Goal: Information Seeking & Learning: Learn about a topic

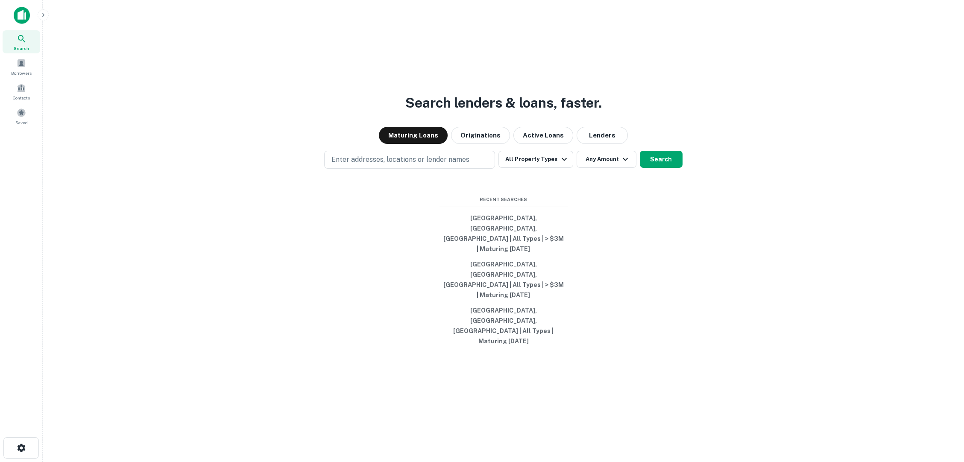
click at [422, 165] on p "Enter addresses, locations or lender names" at bounding box center [400, 160] width 138 height 10
type input "*****"
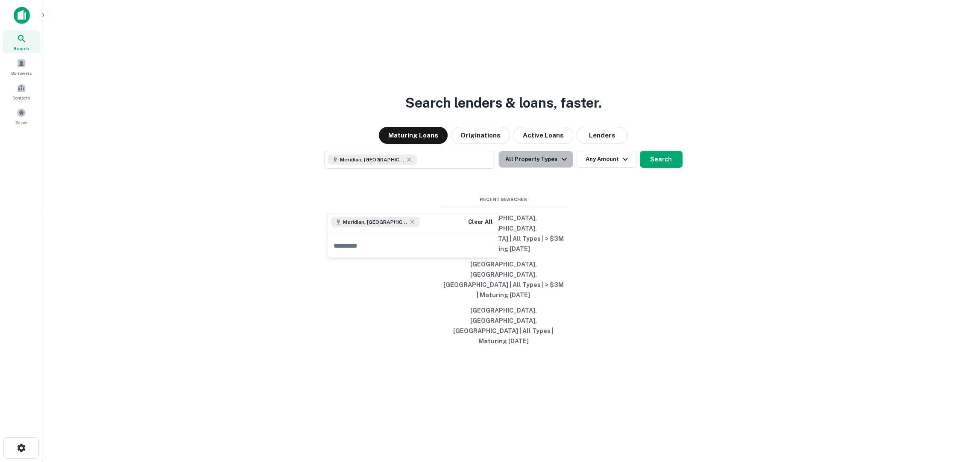
click at [549, 168] on button "All Property Types" at bounding box center [535, 159] width 74 height 17
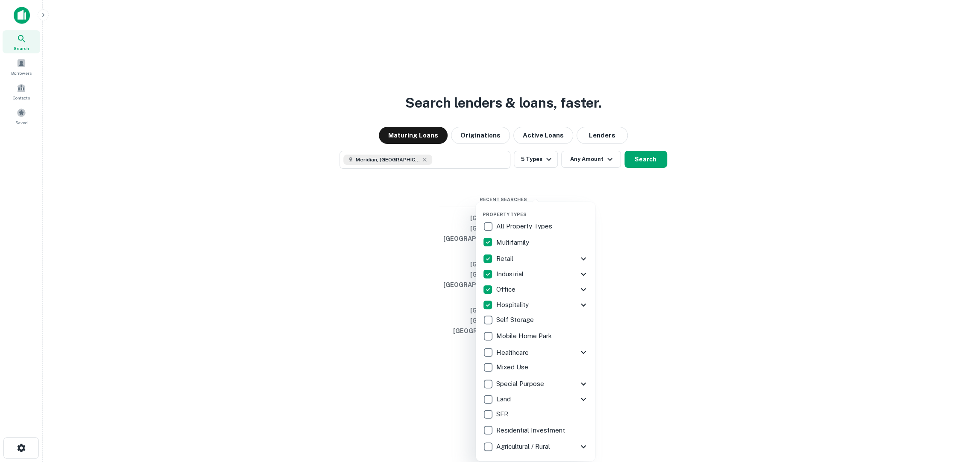
click at [645, 237] on div at bounding box center [486, 231] width 972 height 462
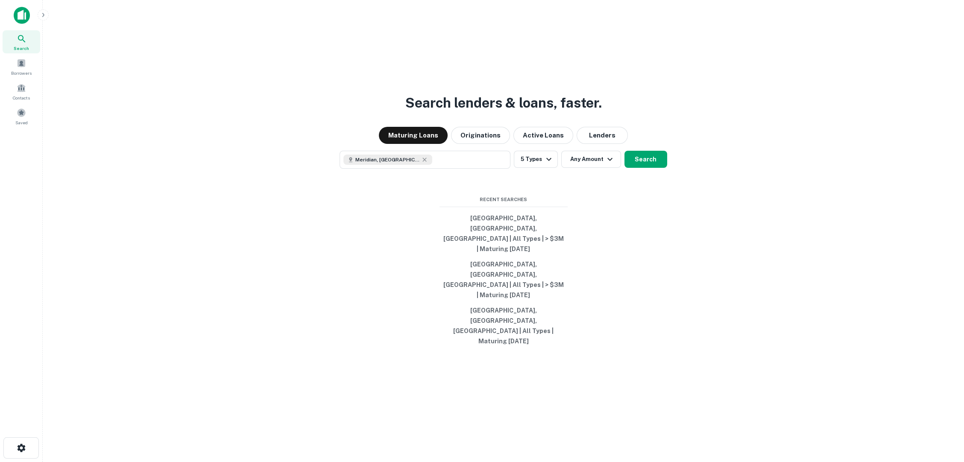
click at [597, 168] on button "Any Amount" at bounding box center [591, 159] width 60 height 17
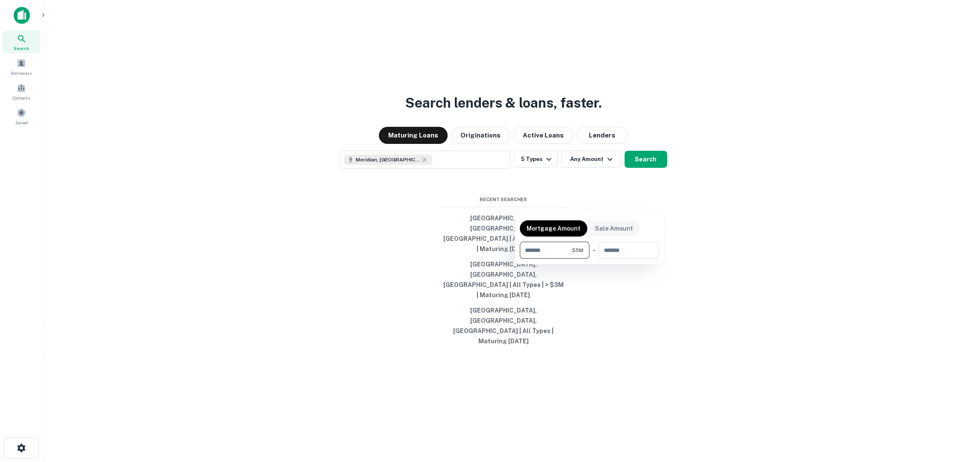
type input "*******"
click at [653, 205] on div at bounding box center [486, 231] width 972 height 462
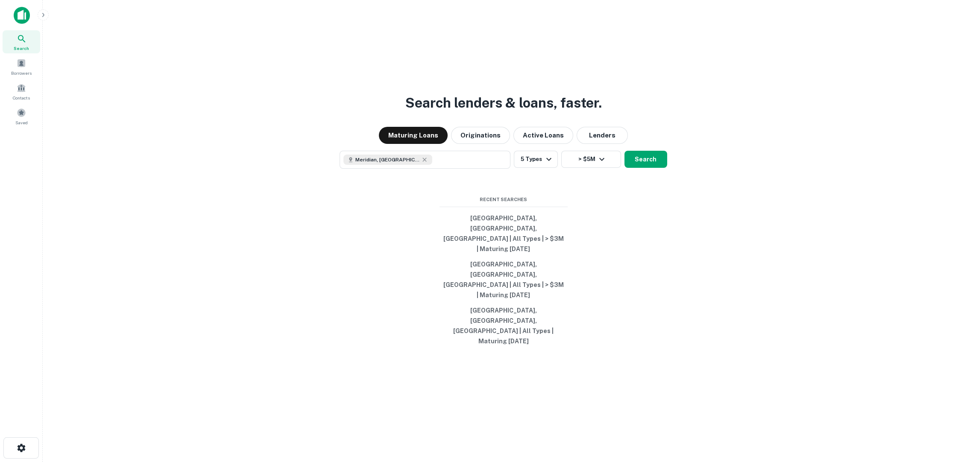
click at [653, 168] on button "Search" at bounding box center [645, 159] width 43 height 17
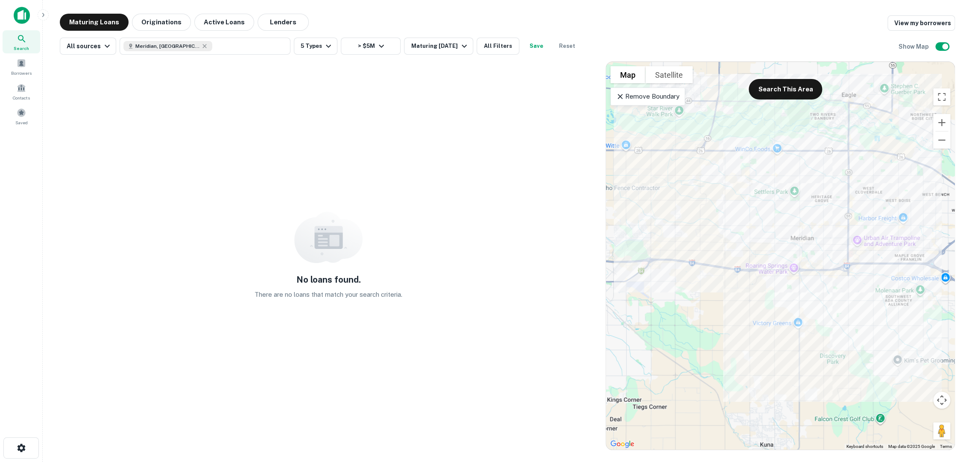
click at [621, 100] on icon at bounding box center [620, 96] width 9 height 9
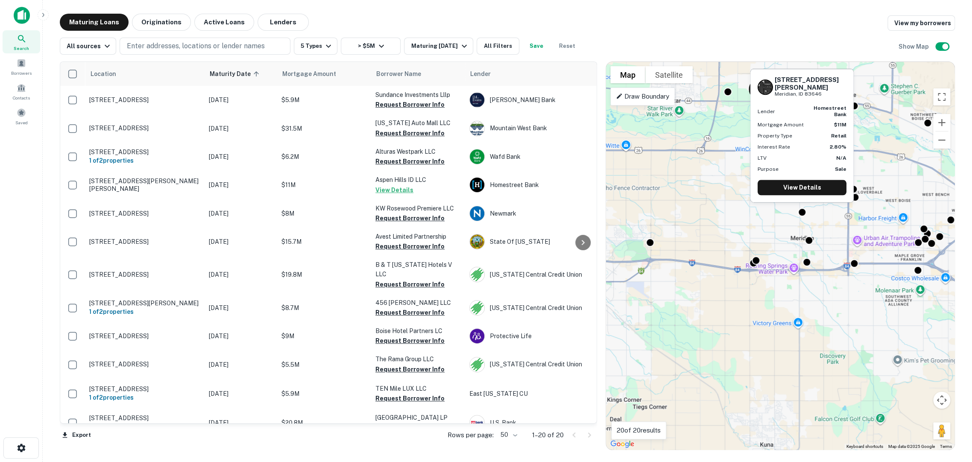
click at [800, 211] on div at bounding box center [802, 212] width 9 height 9
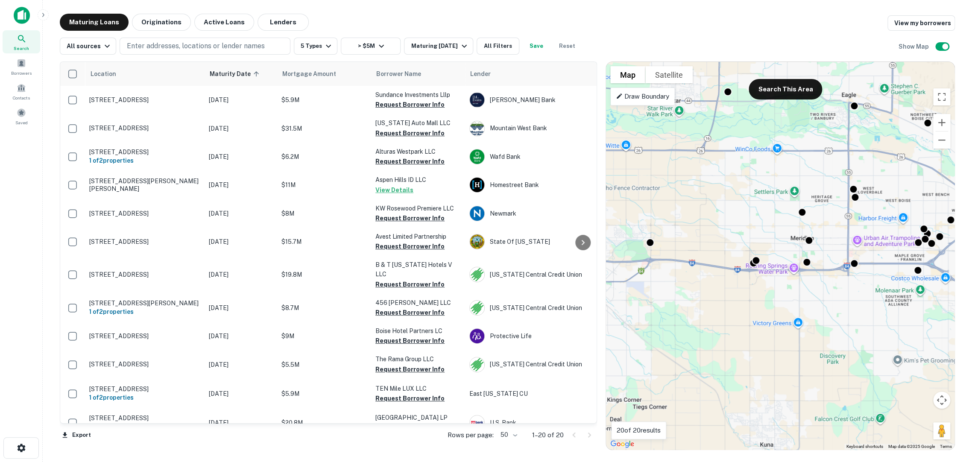
click at [753, 264] on div at bounding box center [756, 260] width 9 height 9
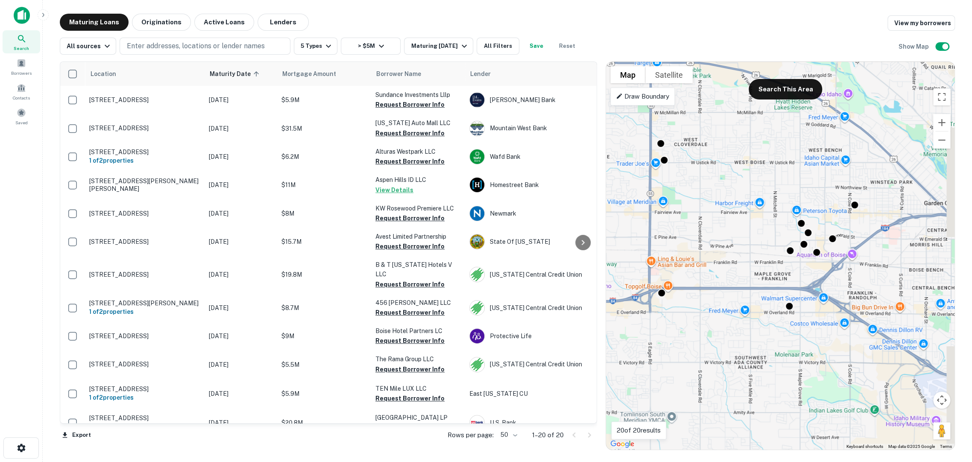
drag, startPoint x: 920, startPoint y: 255, endPoint x: 786, endPoint y: 265, distance: 134.1
click at [785, 265] on div "To activate drag with keyboard, press Alt + Enter. Once in keyboard drag state,…" at bounding box center [780, 256] width 349 height 388
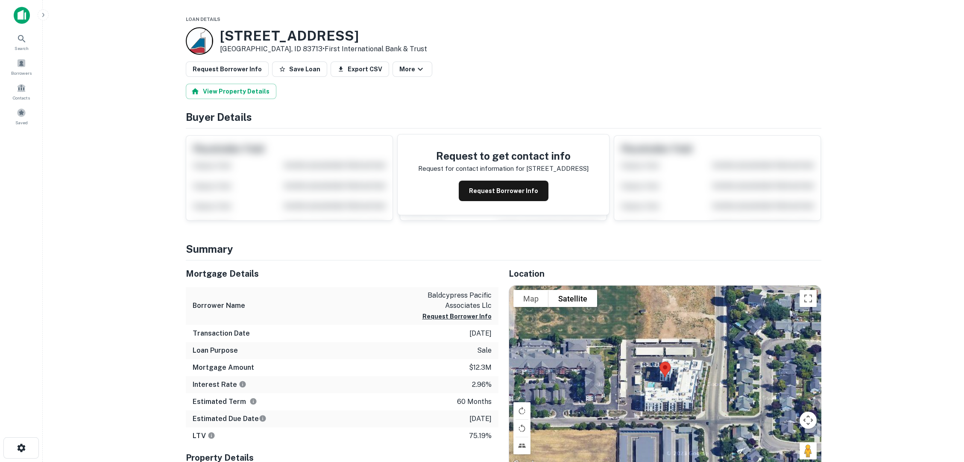
click at [481, 181] on button "Request Borrower Info" at bounding box center [504, 191] width 90 height 21
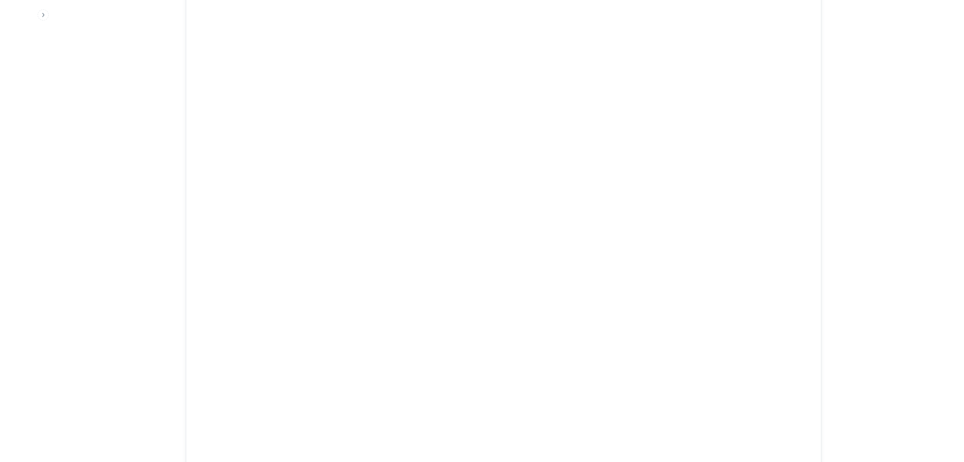
scroll to position [569, 0]
drag, startPoint x: 322, startPoint y: 19, endPoint x: 252, endPoint y: 25, distance: 70.7
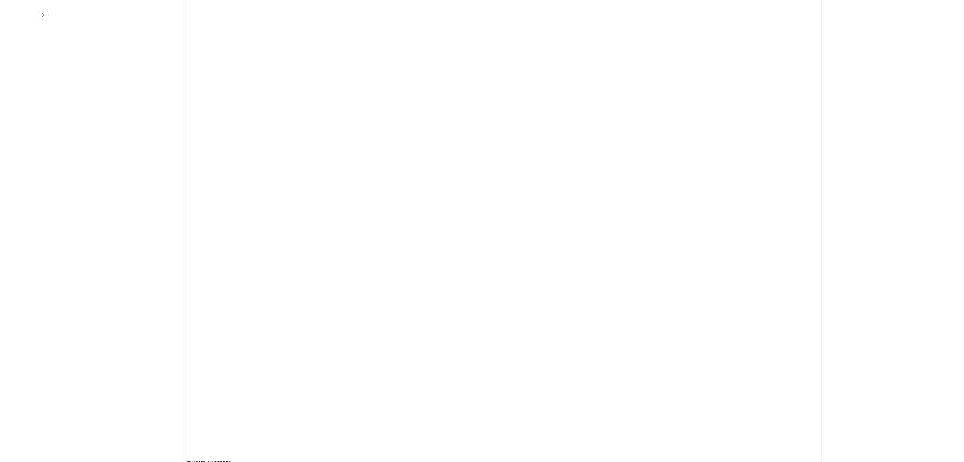
copy h5 "13450 SW BALDCYPRESS ST"
drag, startPoint x: 422, startPoint y: 158, endPoint x: 496, endPoint y: 170, distance: 75.3
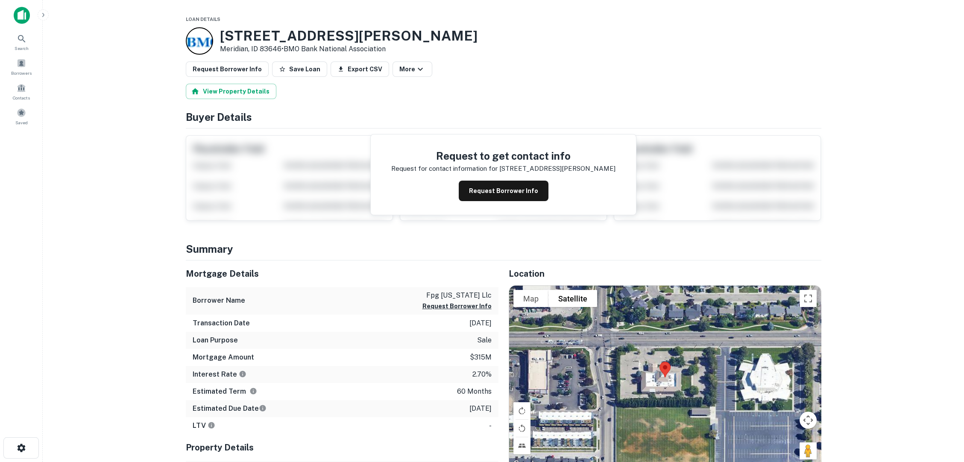
click at [516, 181] on button "Request Borrower Info" at bounding box center [504, 191] width 90 height 21
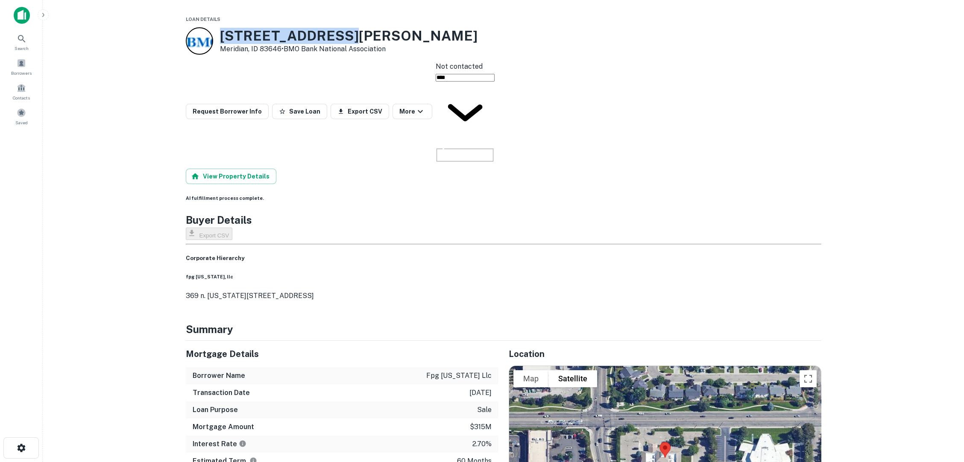
drag, startPoint x: 315, startPoint y: 35, endPoint x: 217, endPoint y: 35, distance: 98.2
click at [217, 35] on div "3629 E Ustick Rd Meridian, ID 83646 • BMO Bank National Association" at bounding box center [332, 40] width 292 height 27
copy h3 "3629 E Ustick Rd"
click at [70, 255] on main "Loan Details 3629 E Ustick Rd Meridian, ID 83646 • BMO Bank National Associatio…" at bounding box center [503, 231] width 921 height 462
drag, startPoint x: 233, startPoint y: 180, endPoint x: 186, endPoint y: 176, distance: 47.2
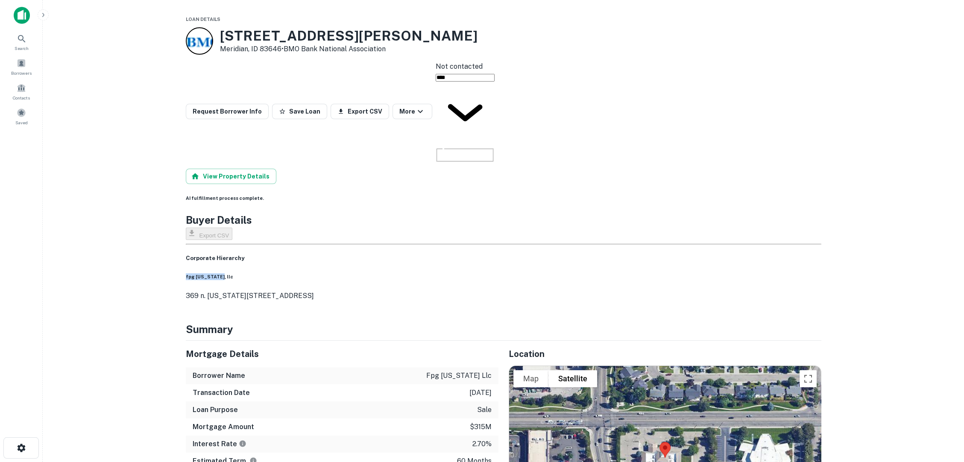
click at [186, 273] on div "fpg idaho, llc 369 n. new york ave., winter park, fl, 32789" at bounding box center [504, 287] width 636 height 28
copy h6 "fpg idaho, llc"
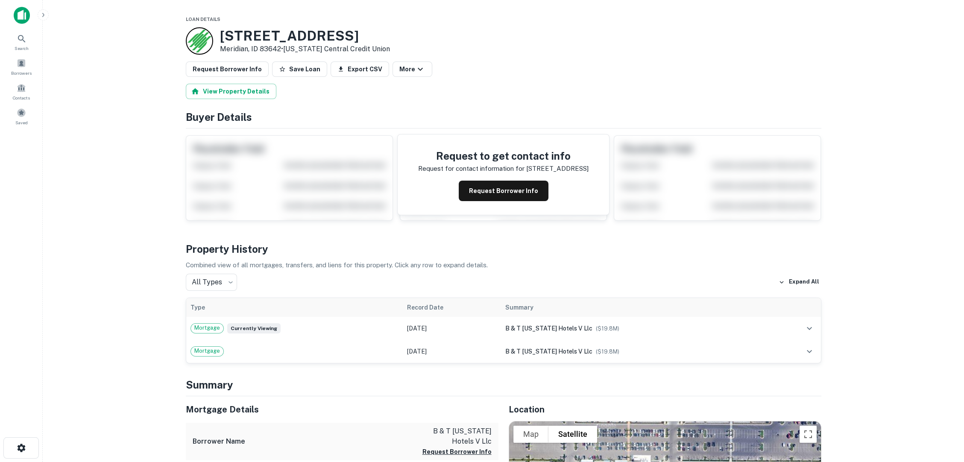
click at [510, 181] on button "Request Borrower Info" at bounding box center [504, 191] width 90 height 21
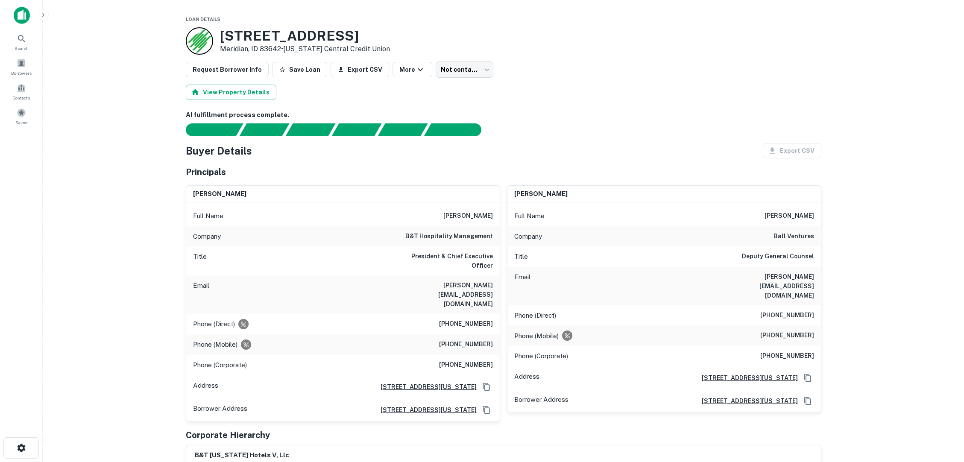
drag, startPoint x: 350, startPoint y: 31, endPoint x: 220, endPoint y: 32, distance: 129.4
click at [220, 32] on div "1175 S SILVERSTONE WAY Meridian, ID 83642 • Idaho Central Credit Union" at bounding box center [504, 40] width 636 height 27
copy h3 "1175 S SILVERSTONE WAY"
drag, startPoint x: 451, startPoint y: 202, endPoint x: 495, endPoint y: 201, distance: 44.0
click at [495, 206] on div "Full Name rusty e. townsend" at bounding box center [343, 216] width 314 height 21
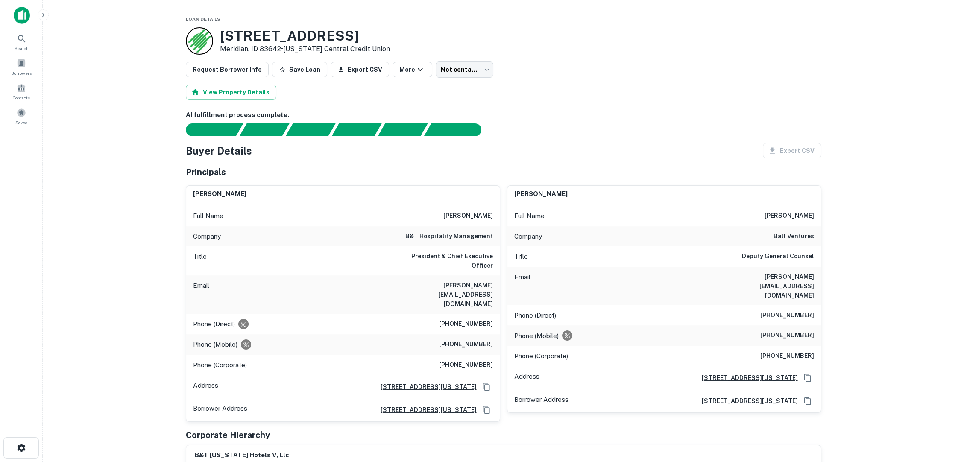
copy h6 "rusty e. townsend"
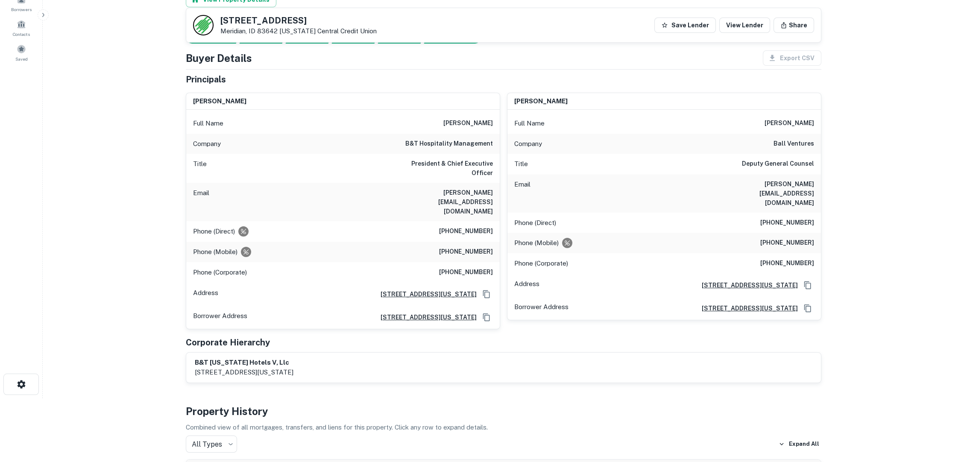
scroll to position [47, 0]
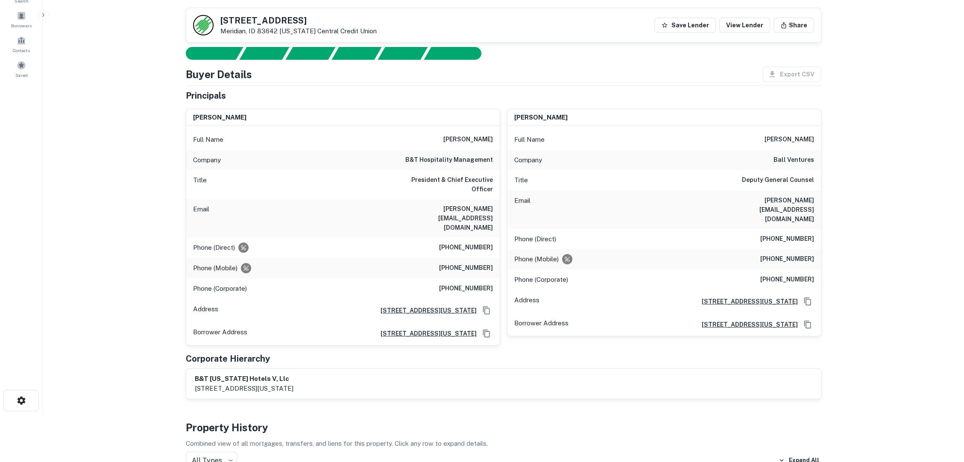
drag, startPoint x: 779, startPoint y: 126, endPoint x: 820, endPoint y: 126, distance: 41.0
click at [820, 129] on div "Full Name kari m. campos" at bounding box center [664, 139] width 314 height 21
copy h6 "kari m. campos"
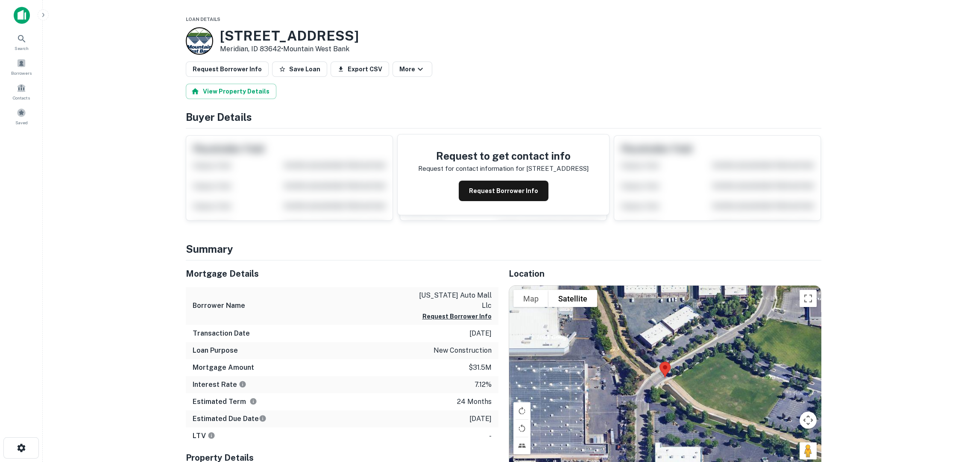
click at [516, 181] on button "Request Borrower Info" at bounding box center [504, 191] width 90 height 21
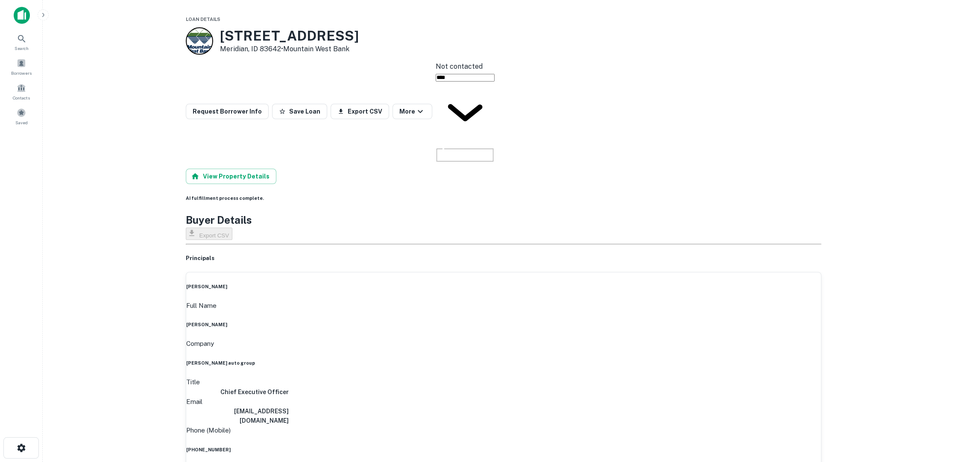
drag, startPoint x: 314, startPoint y: 32, endPoint x: 221, endPoint y: 34, distance: 93.1
click at [221, 34] on h3 "1800 Seabrook St" at bounding box center [289, 36] width 139 height 16
copy h3 "1800 Seabrook St"
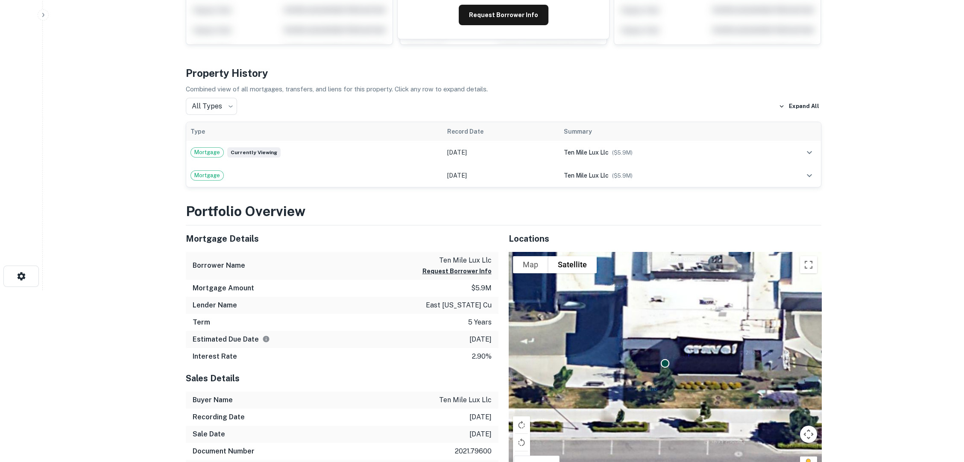
scroll to position [95, 0]
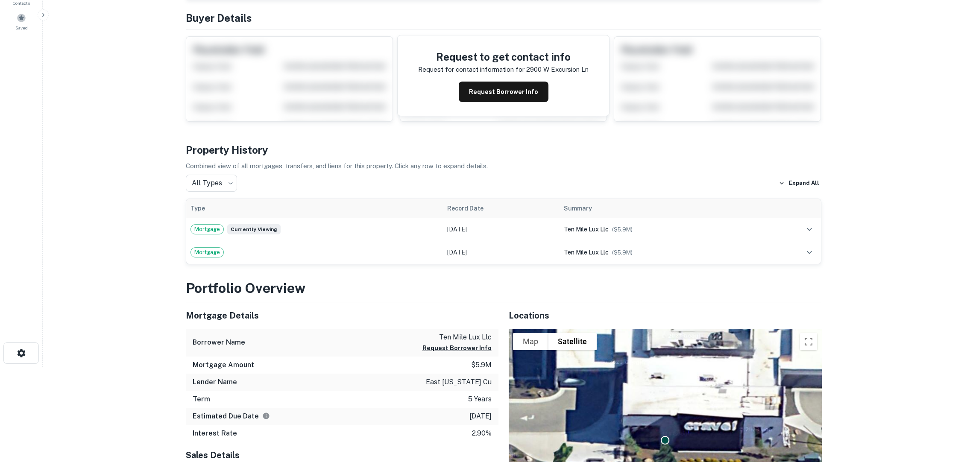
click at [519, 82] on button "Request Borrower Info" at bounding box center [504, 92] width 90 height 21
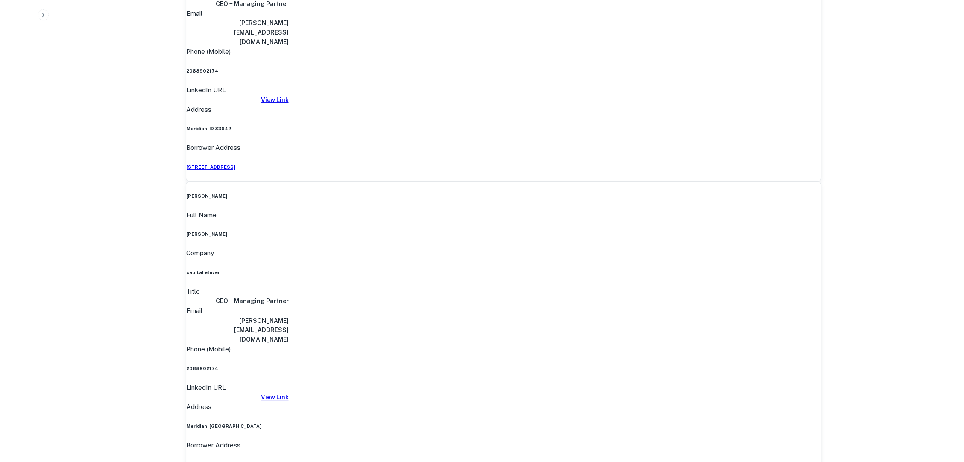
scroll to position [610, 0]
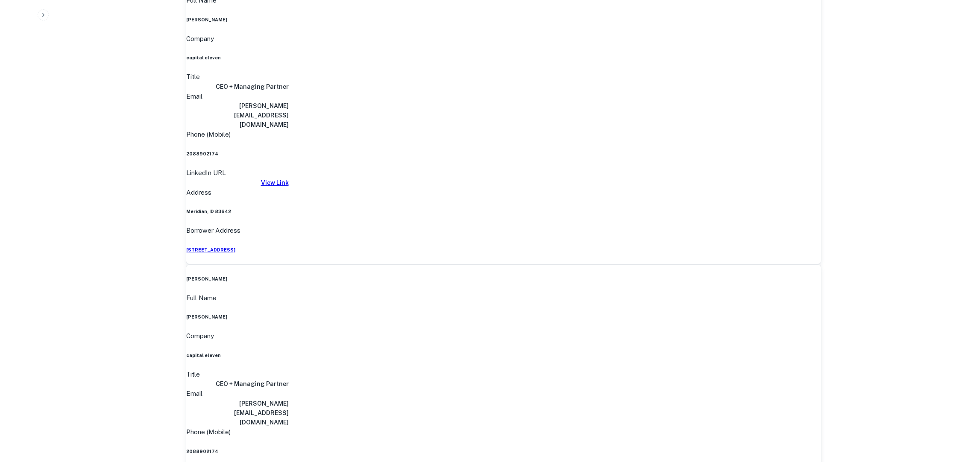
scroll to position [515, 0]
drag, startPoint x: 454, startPoint y: 205, endPoint x: 492, endPoint y: 205, distance: 38.0
copy p "ten mile lux llc"
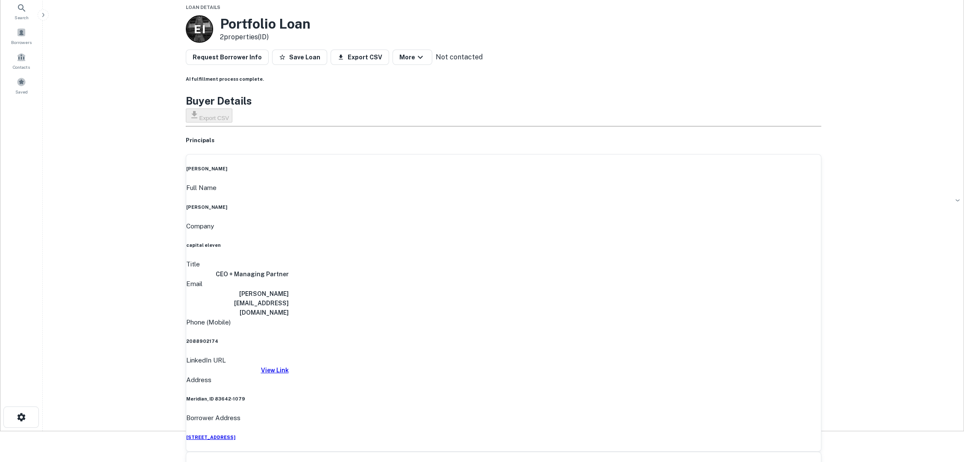
scroll to position [47, 0]
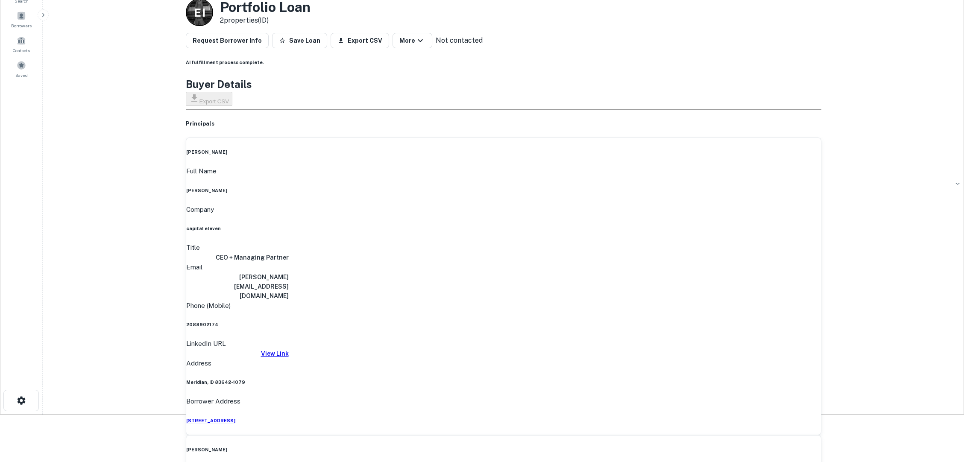
click at [914, 151] on main "Back to search Loan Details E I Portfolio Loan 2 properties (ID) Request Borrow…" at bounding box center [503, 184] width 921 height 462
click at [878, 125] on main "Back to search Loan Details E I Portfolio Loan 2 properties (ID) Request Borrow…" at bounding box center [503, 184] width 921 height 462
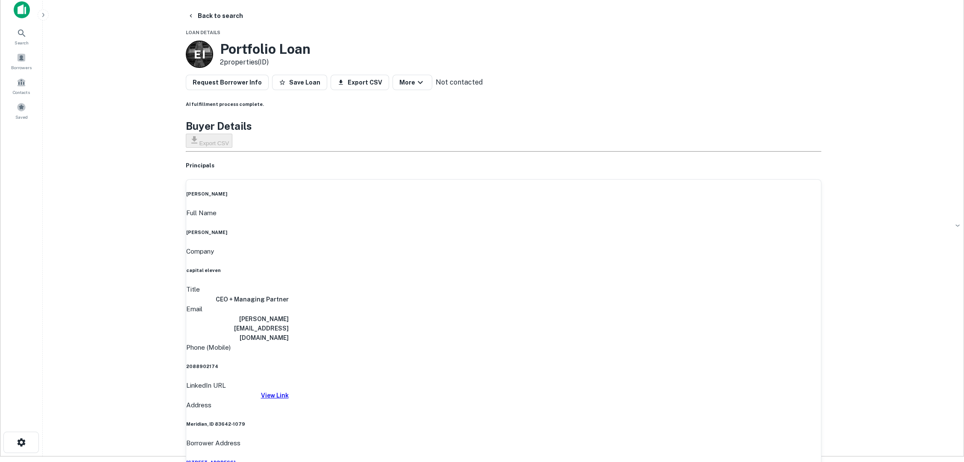
scroll to position [0, 0]
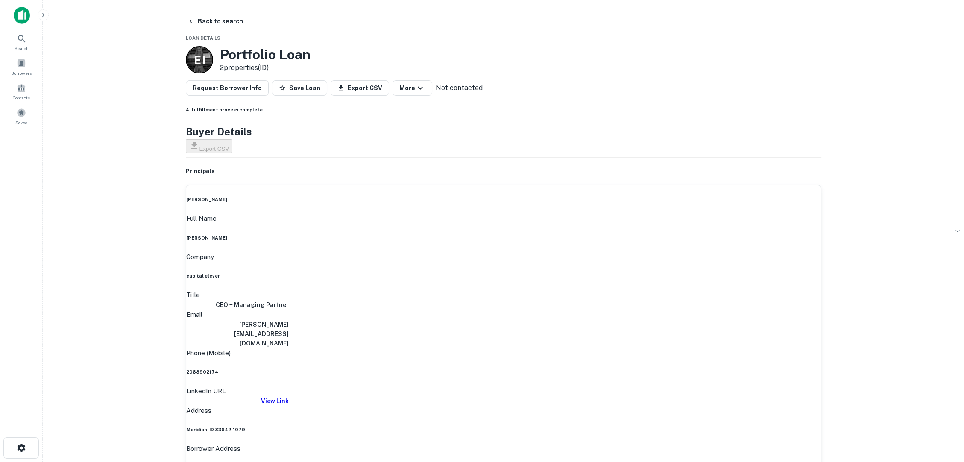
click at [289, 396] on h6 "View Link" at bounding box center [237, 400] width 103 height 9
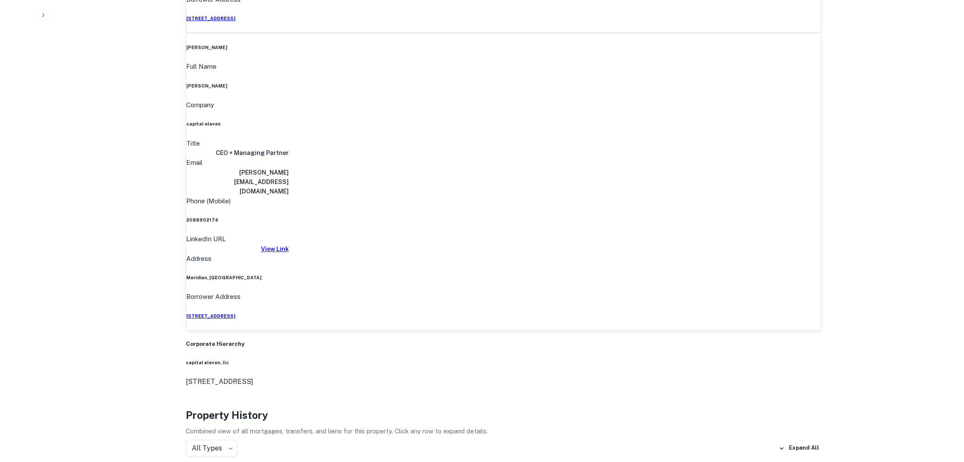
scroll to position [1084, 0]
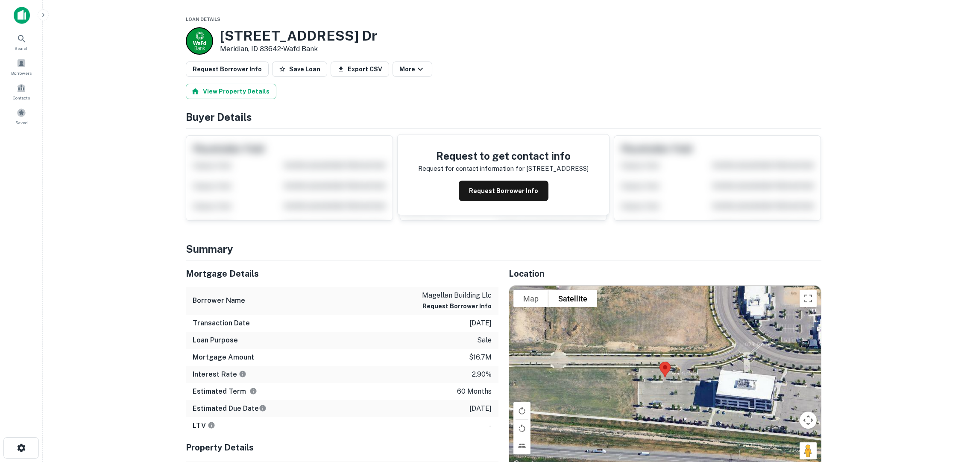
click at [513, 181] on button "Request Borrower Info" at bounding box center [504, 191] width 90 height 21
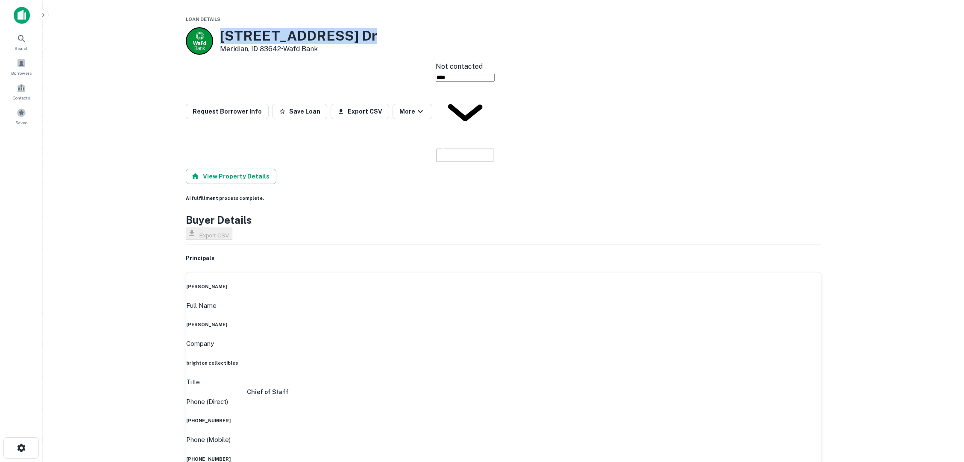
drag, startPoint x: 333, startPoint y: 31, endPoint x: 217, endPoint y: 32, distance: 115.8
click at [217, 32] on div "[STREET_ADDRESS][PERSON_NAME] • Wafd Bank" at bounding box center [504, 40] width 636 height 27
copy h3 "[STREET_ADDRESS] Dr"
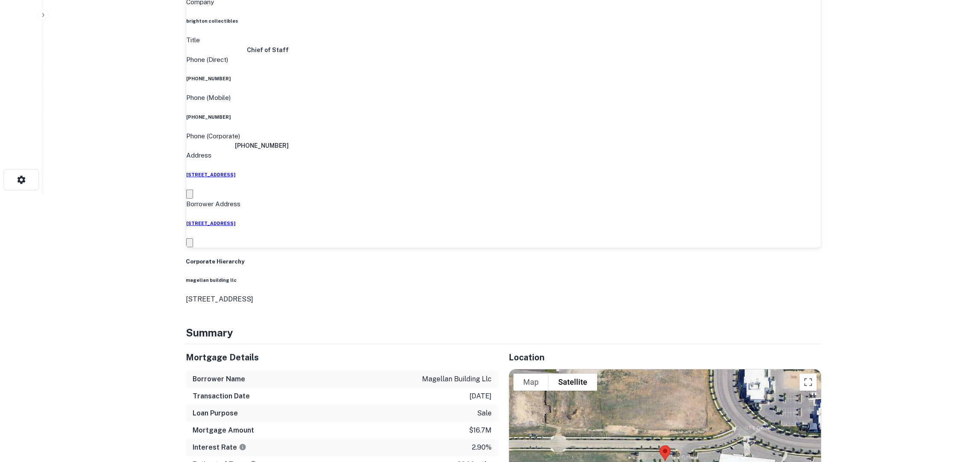
scroll to position [284, 0]
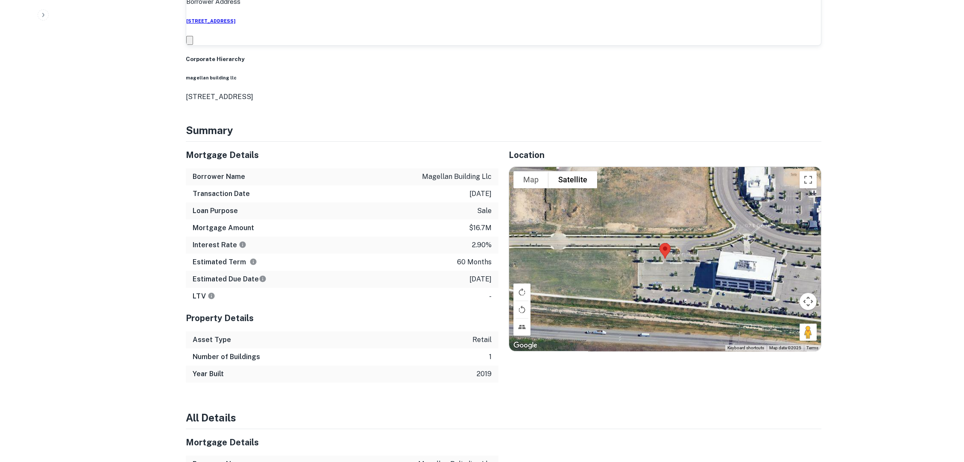
scroll to position [522, 0]
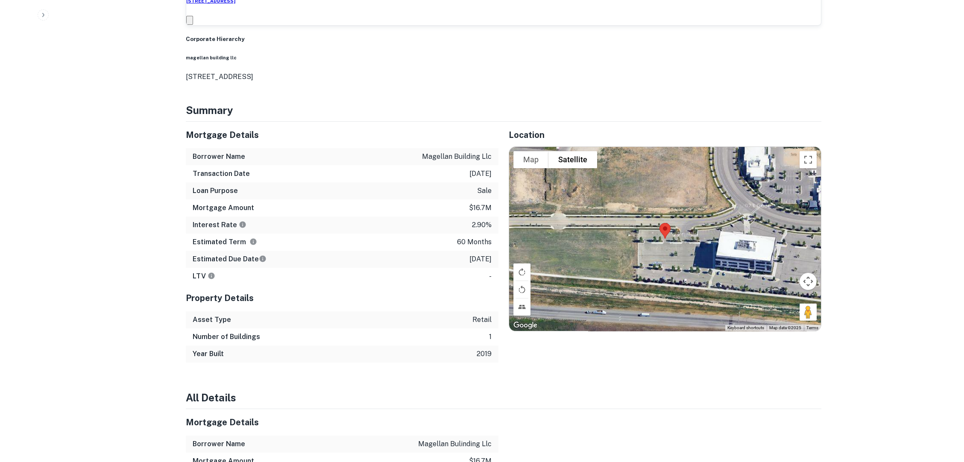
scroll to position [475, 0]
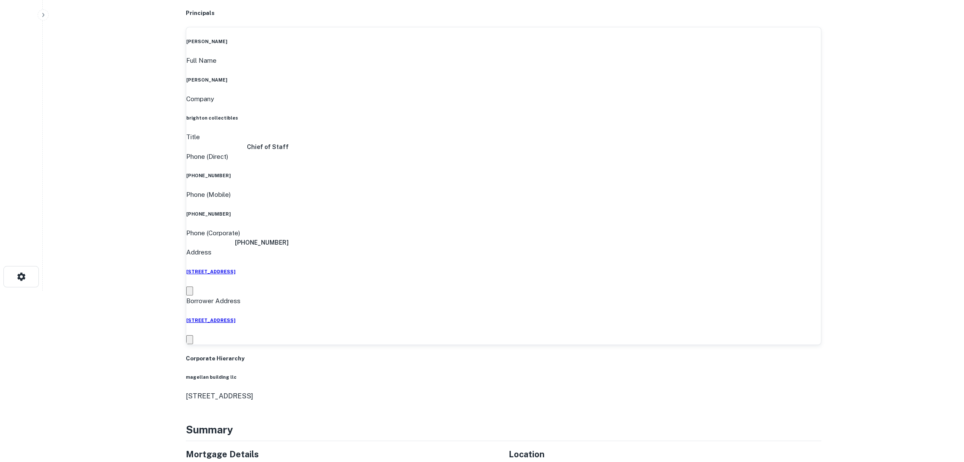
scroll to position [0, 0]
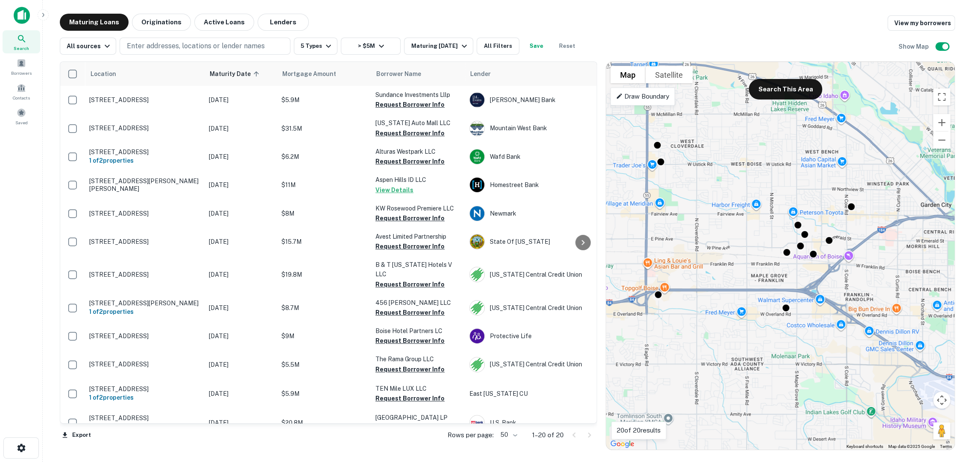
click at [154, 238] on p "600 N Maple Grove Rd Boise, ID 83704" at bounding box center [144, 242] width 111 height 8
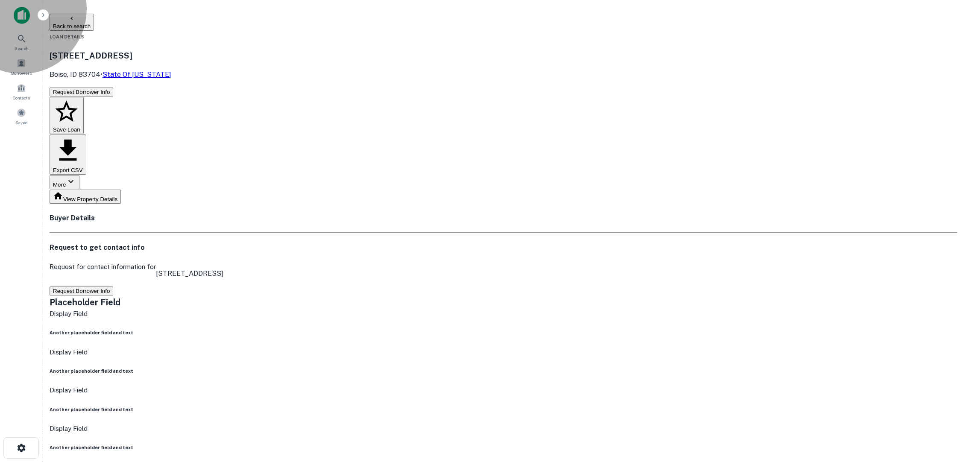
click at [113, 287] on button "Request Borrower Info" at bounding box center [82, 291] width 64 height 9
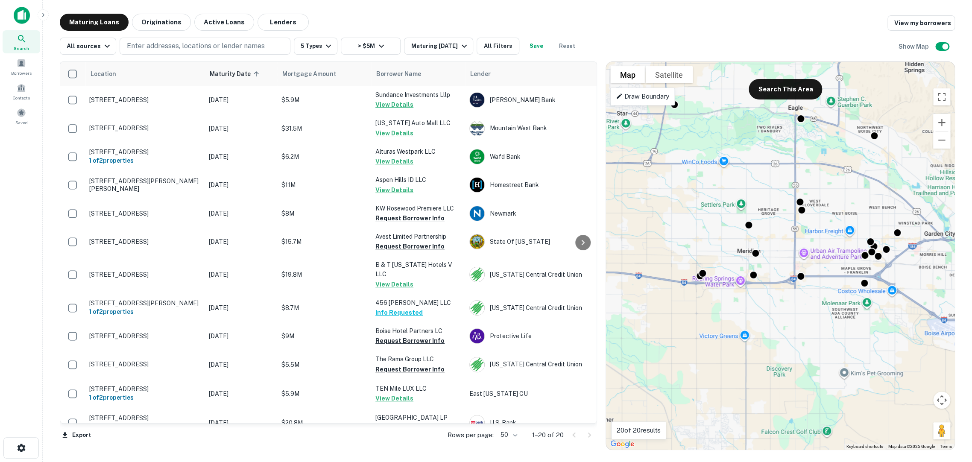
drag, startPoint x: 892, startPoint y: 247, endPoint x: 832, endPoint y: 267, distance: 63.3
click at [829, 267] on div "To activate drag with keyboard, press Alt + Enter. Once in keyboard drag state,…" at bounding box center [780, 256] width 349 height 388
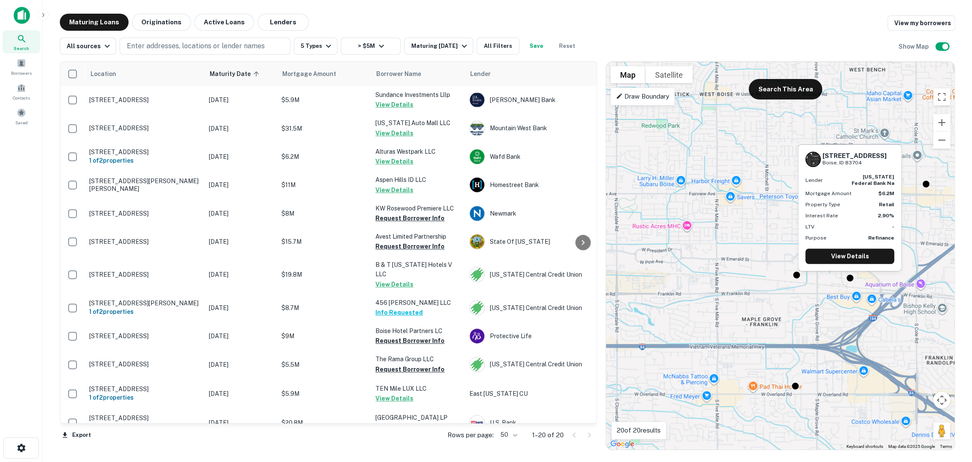
click at [850, 278] on div at bounding box center [850, 278] width 9 height 9
click at [854, 258] on link "View Details" at bounding box center [850, 253] width 89 height 15
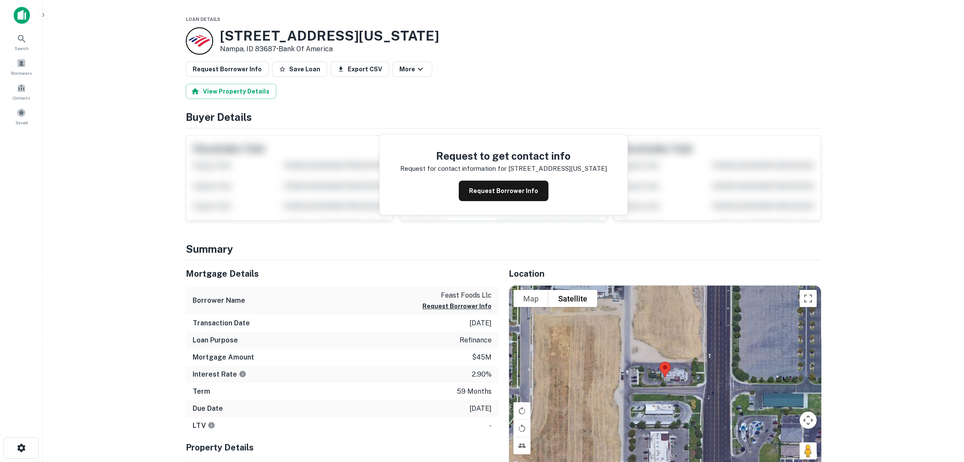
click at [518, 182] on button "Request Borrower Info" at bounding box center [504, 191] width 90 height 21
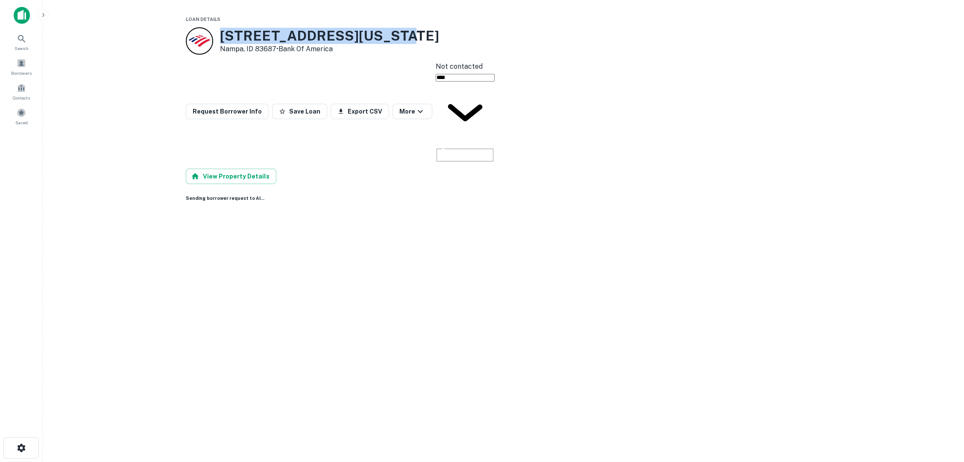
drag, startPoint x: 337, startPoint y: 32, endPoint x: 220, endPoint y: 37, distance: 117.1
click at [220, 37] on div "[STREET_ADDRESS][US_STATE] • Bank Of America" at bounding box center [504, 40] width 636 height 27
copy h3 "[STREET_ADDRESS][US_STATE]"
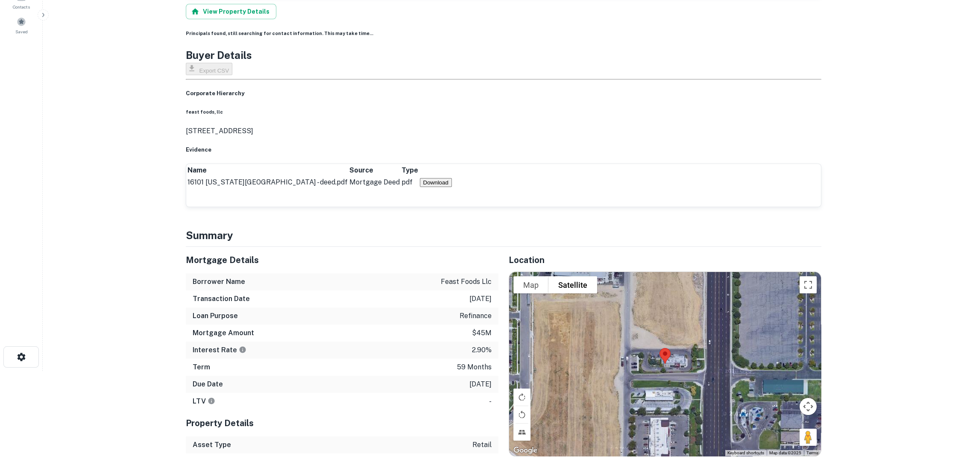
scroll to position [95, 0]
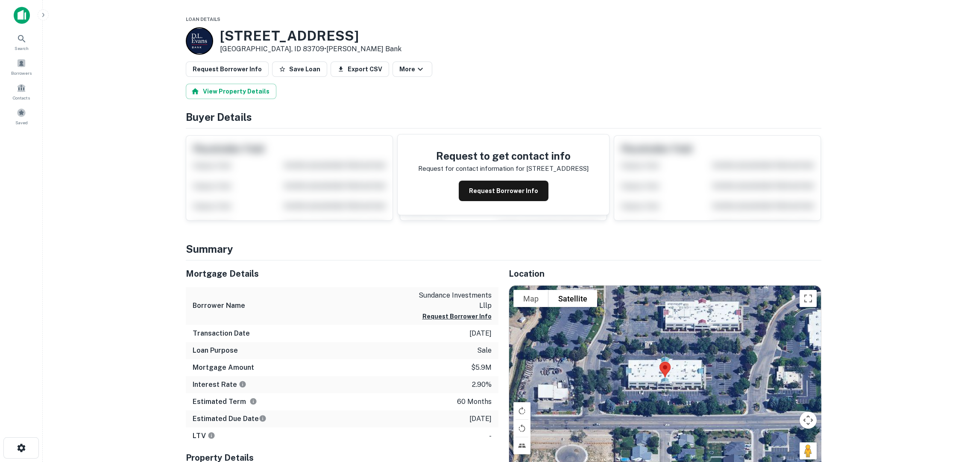
click at [508, 181] on button "Request Borrower Info" at bounding box center [504, 191] width 90 height 21
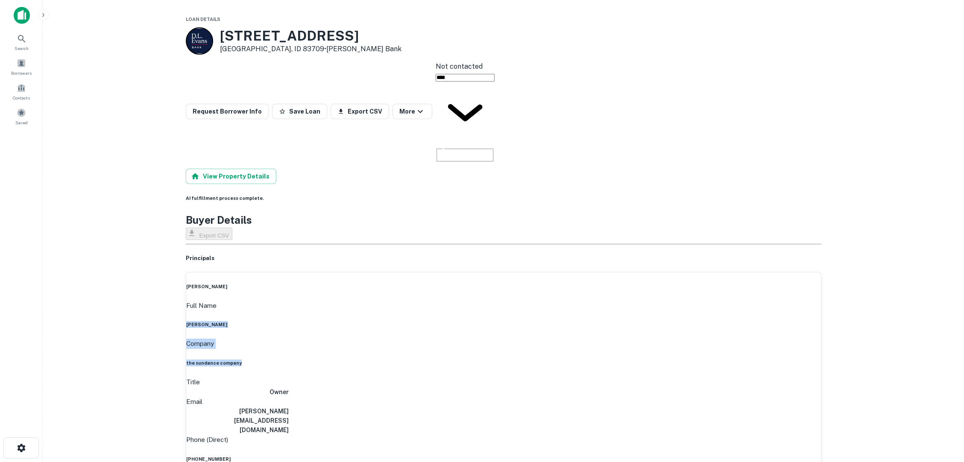
drag, startPoint x: 458, startPoint y: 202, endPoint x: 497, endPoint y: 218, distance: 41.6
click at [497, 301] on div "Full Name [PERSON_NAME] Company the sundance company Title Owner Email [PERSON_…" at bounding box center [503, 455] width 635 height 308
copy div "[PERSON_NAME] Company the sundance company"
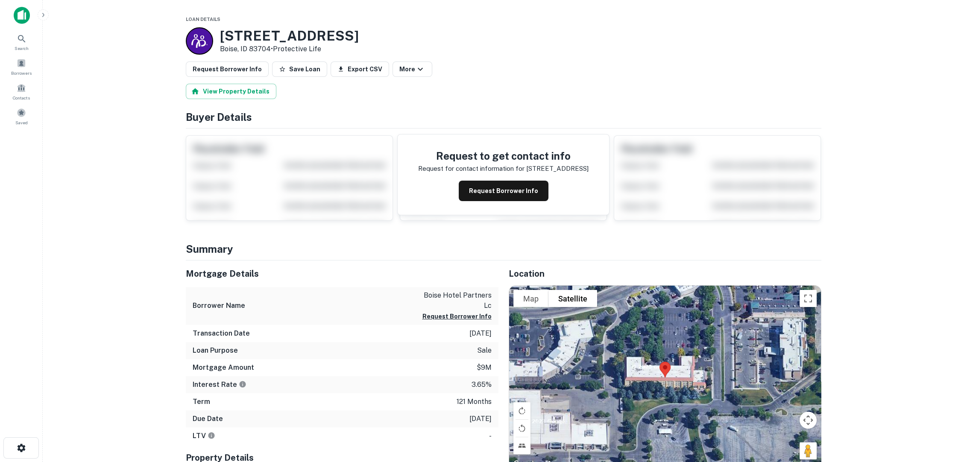
click at [499, 181] on button "Request Borrower Info" at bounding box center [504, 191] width 90 height 21
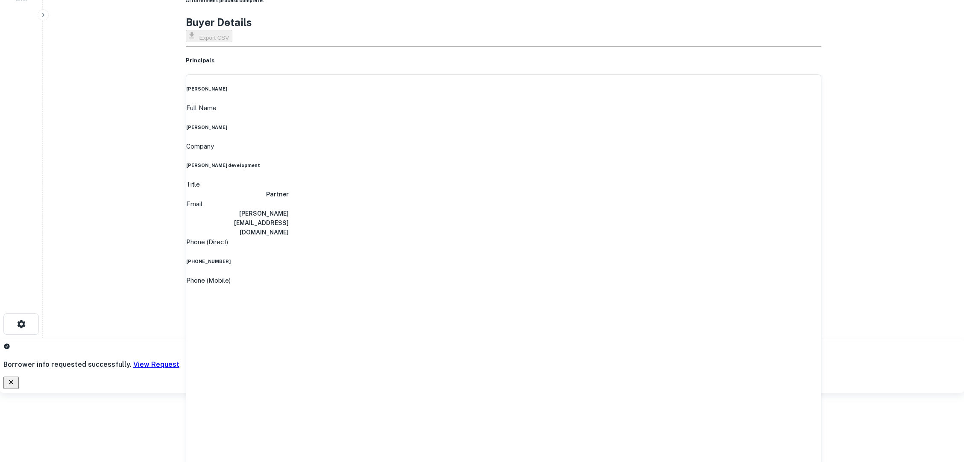
scroll to position [142, 0]
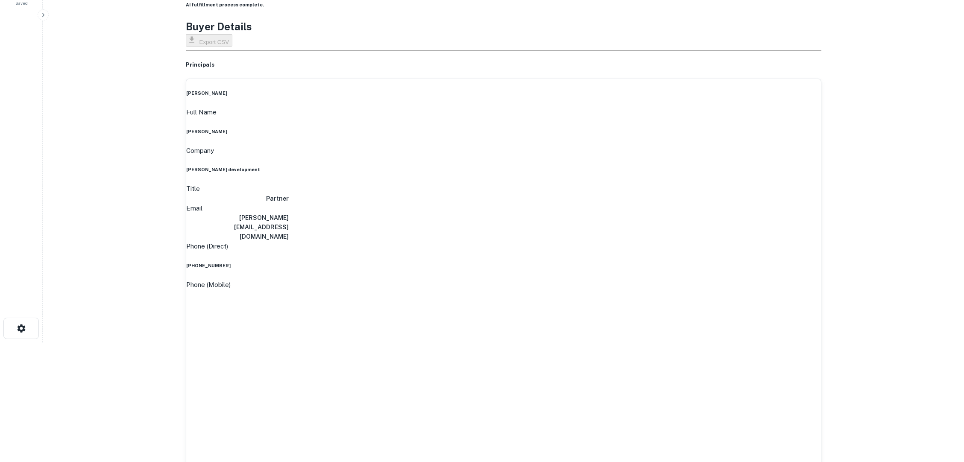
scroll to position [47, 0]
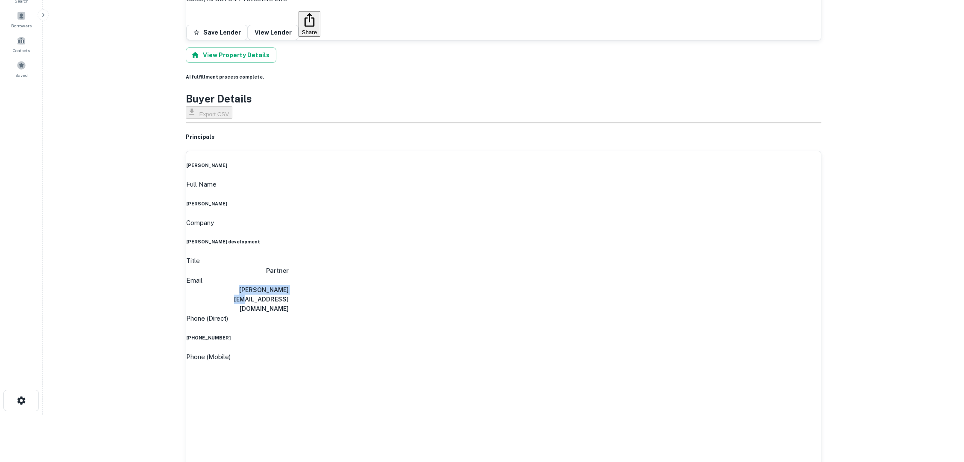
drag, startPoint x: 492, startPoint y: 182, endPoint x: 452, endPoint y: 179, distance: 39.4
click at [289, 285] on h6 "mike@garndev.com" at bounding box center [237, 299] width 103 height 28
copy h6 "mike@garndev.com"
click at [846, 176] on main "7965 W Emerald St Boise, ID 83704 Protective Life Save Lender View Lender Share…" at bounding box center [503, 184] width 921 height 462
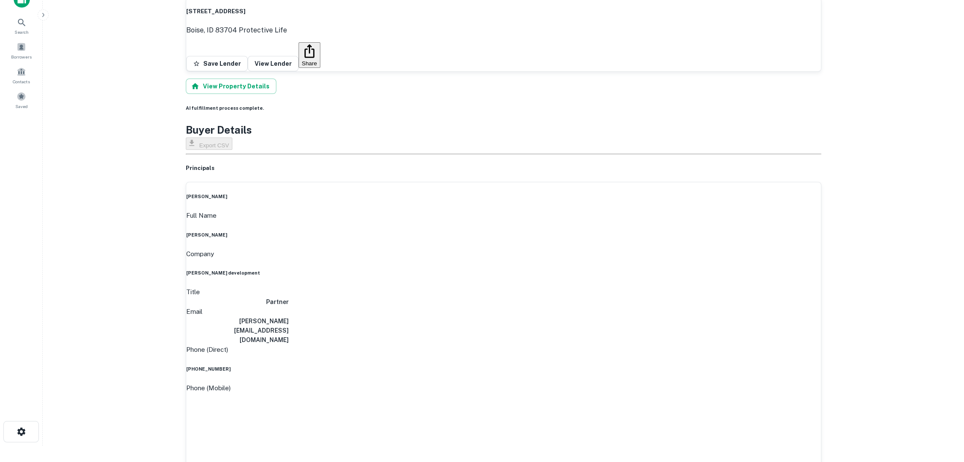
scroll to position [0, 0]
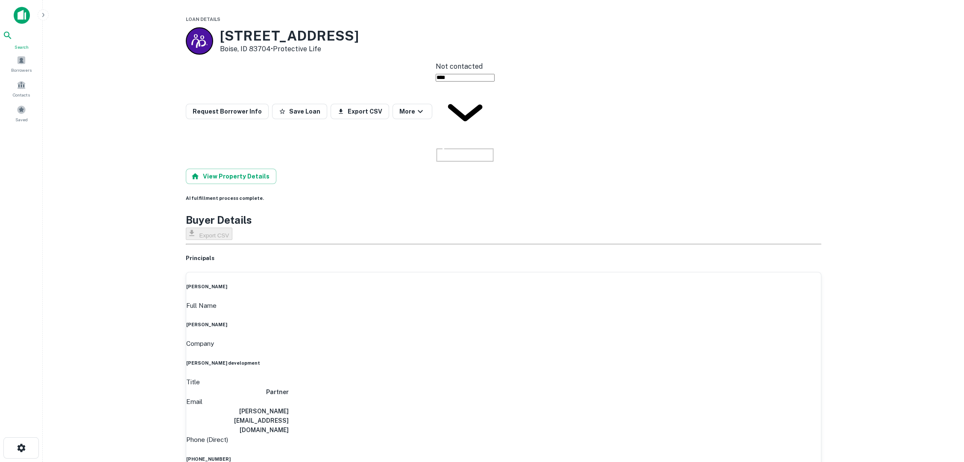
click at [13, 40] on icon at bounding box center [8, 35] width 10 height 10
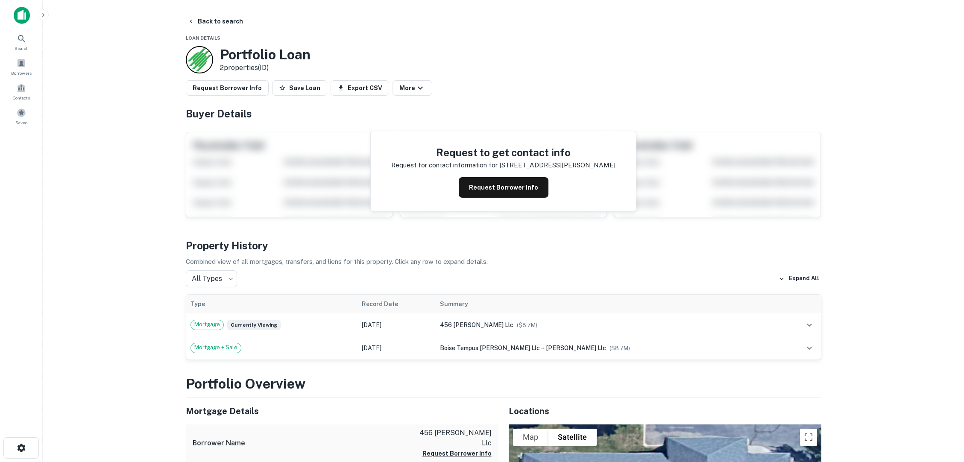
click at [500, 177] on button "Request Borrower Info" at bounding box center [504, 187] width 90 height 21
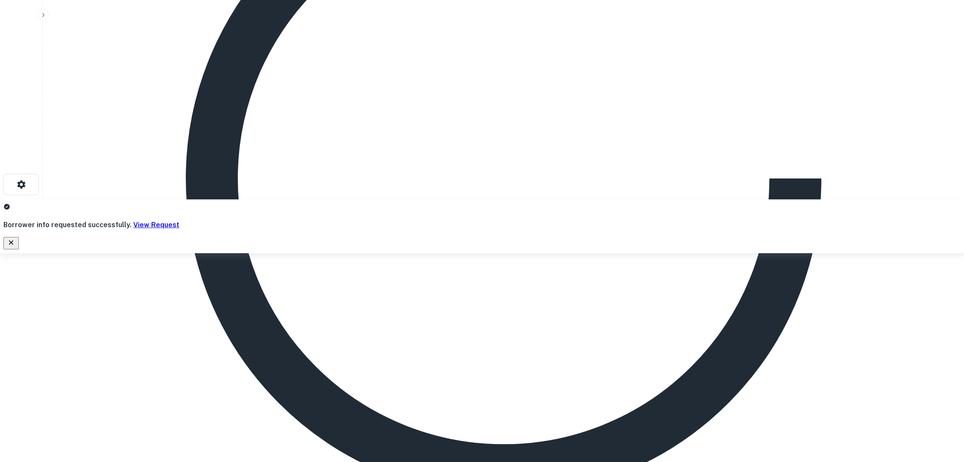
scroll to position [379, 0]
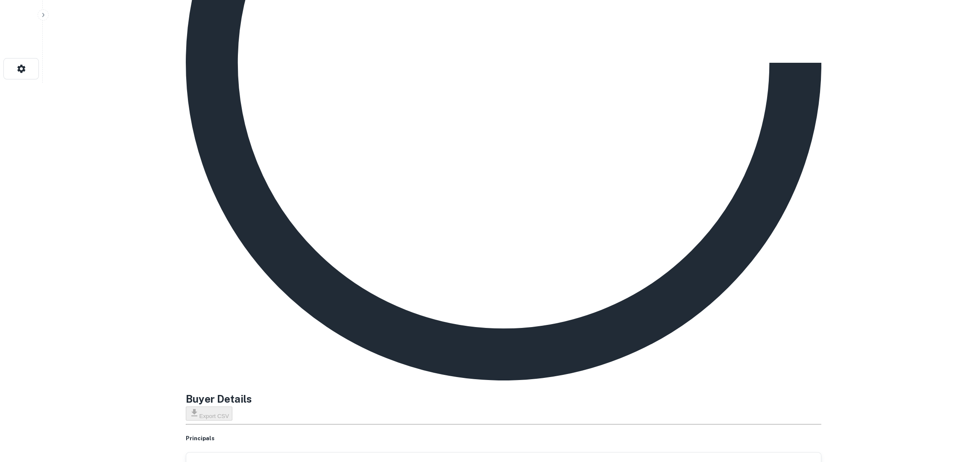
drag, startPoint x: 276, startPoint y: 263, endPoint x: 201, endPoint y: 267, distance: 75.3
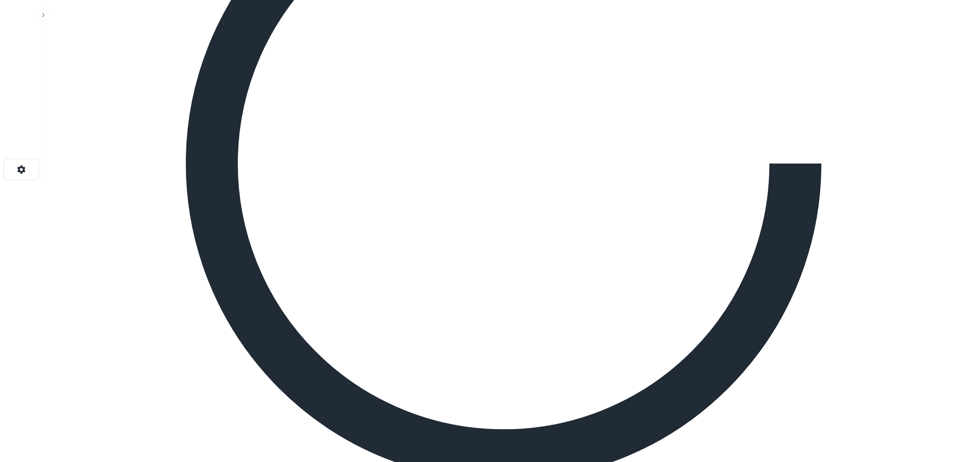
scroll to position [257, 0]
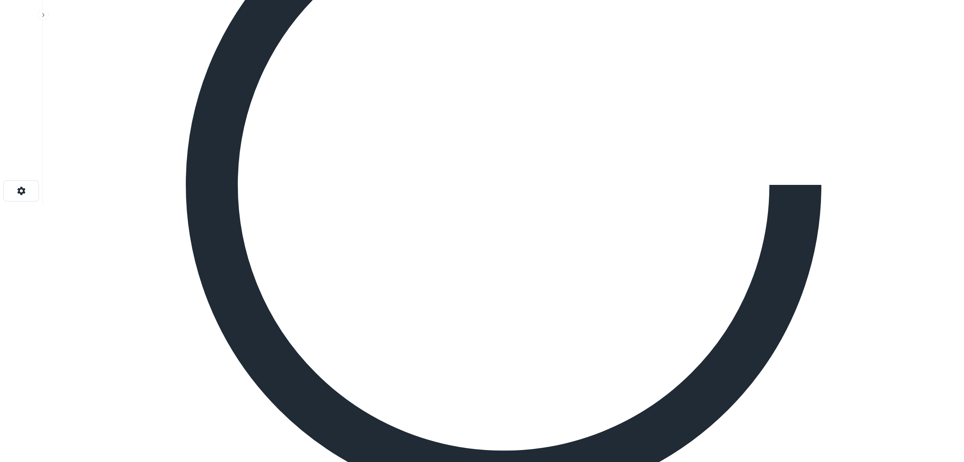
drag, startPoint x: 265, startPoint y: 411, endPoint x: 167, endPoint y: 404, distance: 97.6
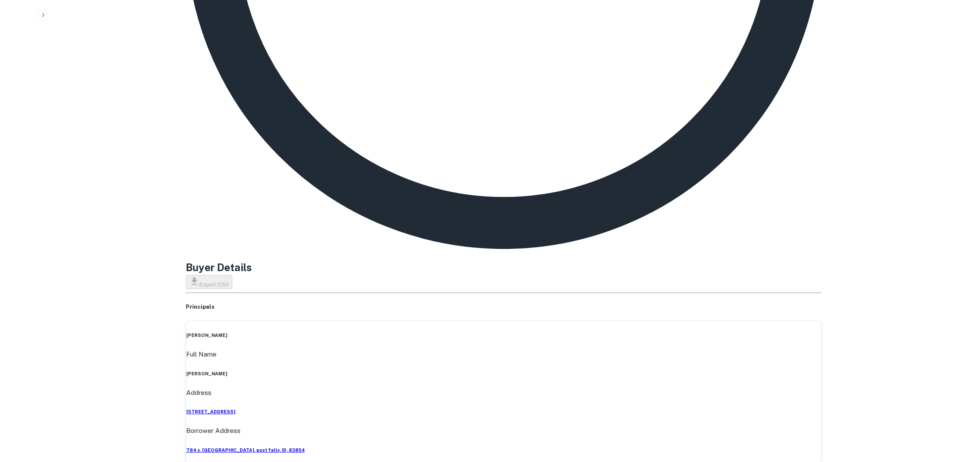
scroll to position [589, 0]
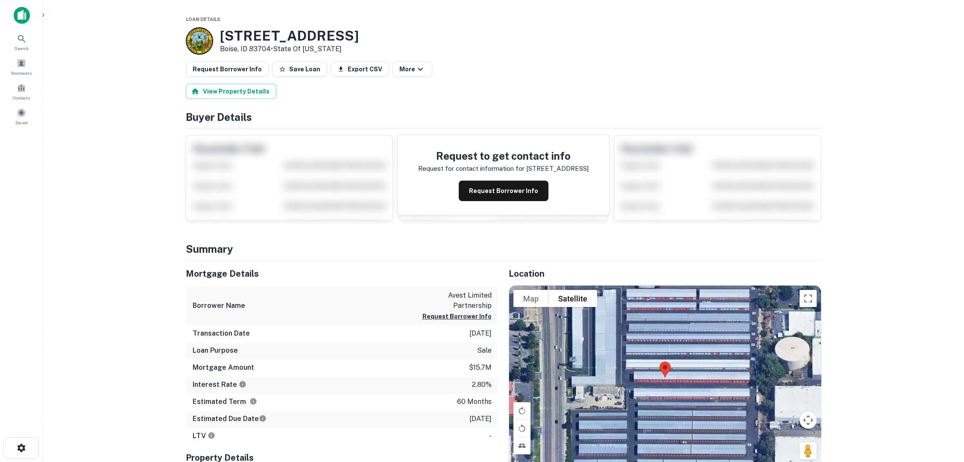
click at [504, 181] on button "Request Borrower Info" at bounding box center [504, 191] width 90 height 21
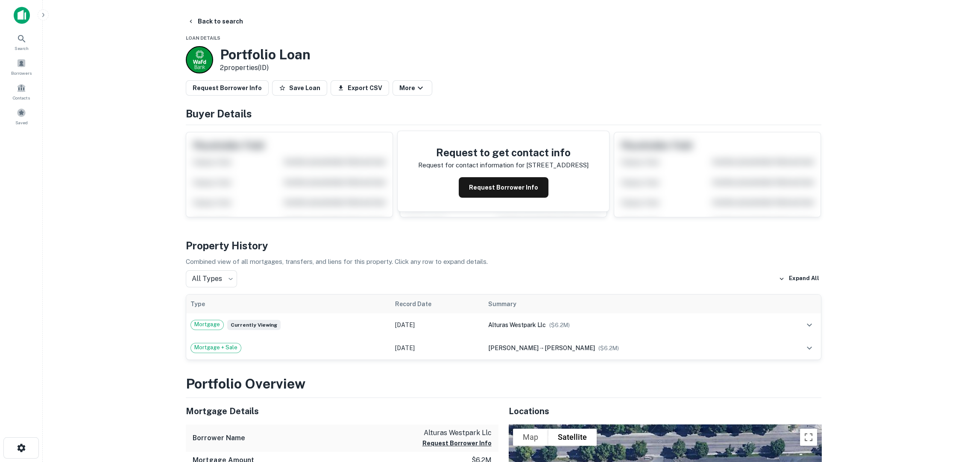
click at [477, 179] on button "Request Borrower Info" at bounding box center [504, 187] width 90 height 21
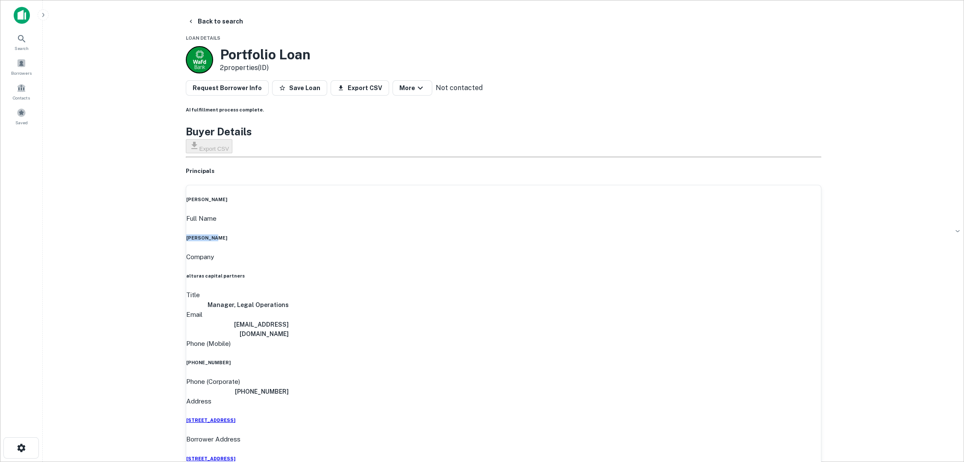
drag, startPoint x: 468, startPoint y: 190, endPoint x: 492, endPoint y: 199, distance: 25.8
click at [492, 214] on div "Full Name kirk lewis" at bounding box center [503, 228] width 635 height 28
copy h6 "kirk lewis"
drag, startPoint x: 441, startPoint y: 219, endPoint x: 493, endPoint y: 209, distance: 53.0
click at [493, 252] on div "Company alturas capital partners" at bounding box center [503, 266] width 635 height 28
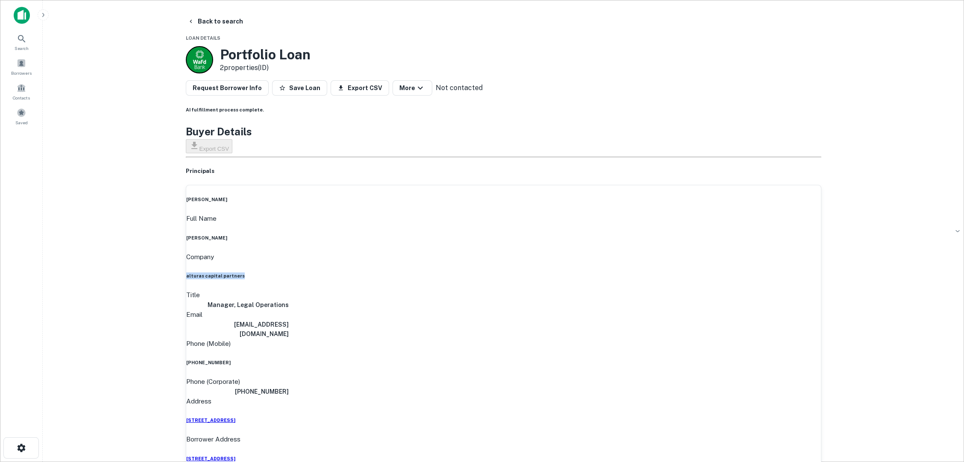
copy h6 "alturas capital partners"
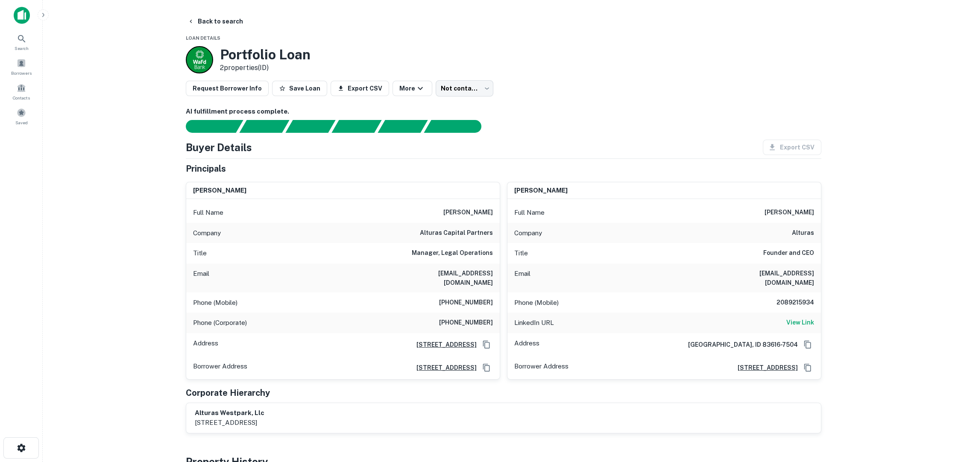
click at [760, 269] on h6 "[EMAIL_ADDRESS][DOMAIN_NAME]" at bounding box center [763, 278] width 103 height 19
drag, startPoint x: 759, startPoint y: 249, endPoint x: 813, endPoint y: 243, distance: 55.0
click at [813, 264] on div "Email [EMAIL_ADDRESS][DOMAIN_NAME]" at bounding box center [664, 278] width 314 height 29
copy h6 "[EMAIL_ADDRESS][DOMAIN_NAME]"
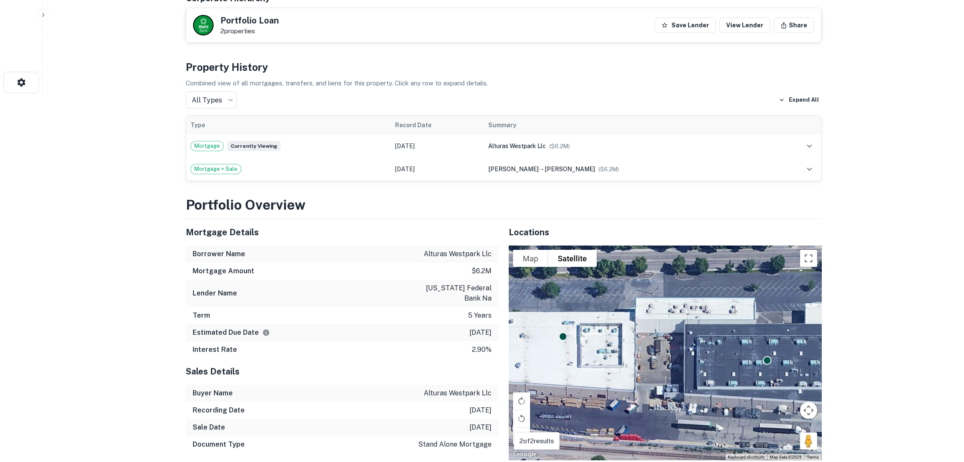
scroll to position [475, 0]
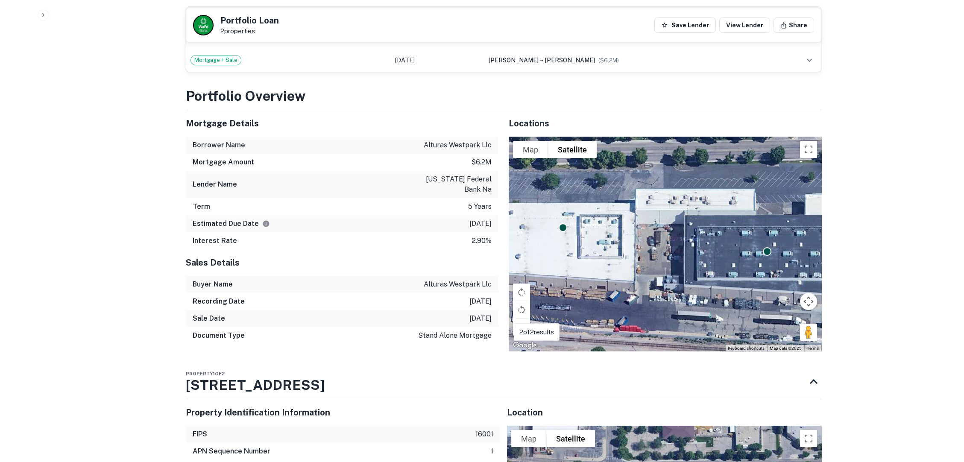
drag, startPoint x: 288, startPoint y: 264, endPoint x: 197, endPoint y: 275, distance: 91.6
click at [197, 365] on div "Property 1 of 2 [STREET_ADDRESS]" at bounding box center [496, 382] width 620 height 34
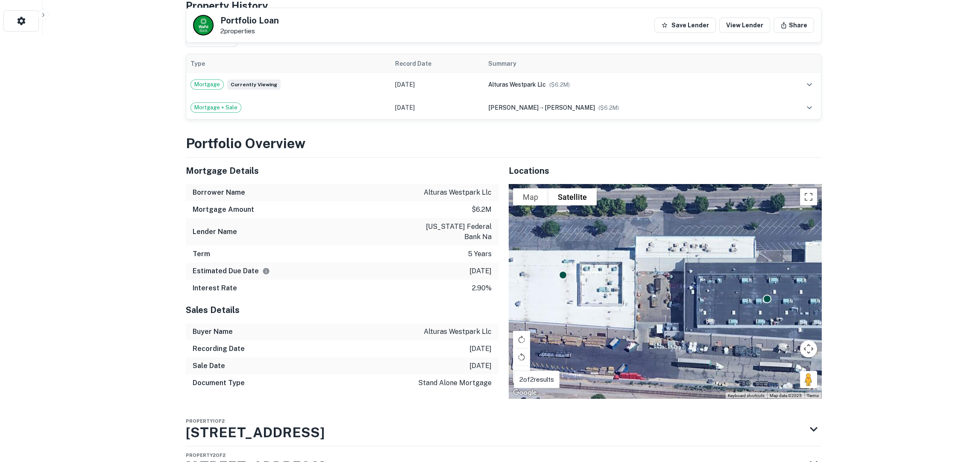
scroll to position [359, 0]
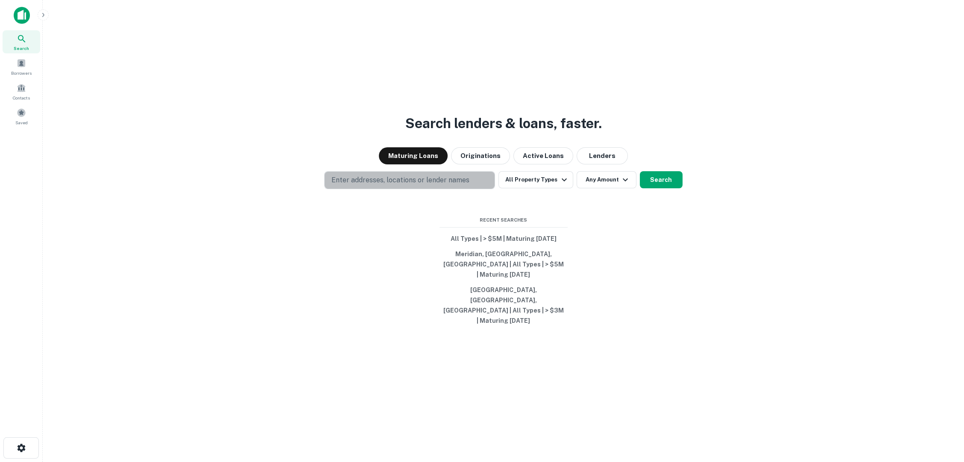
click at [427, 185] on p "Enter addresses, locations or lender names" at bounding box center [400, 180] width 138 height 10
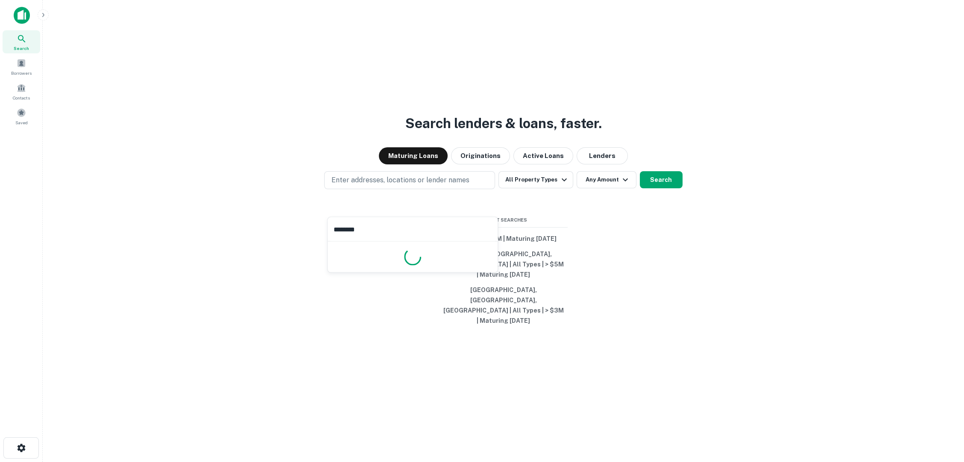
type input "*********"
click at [540, 188] on button "All Property Types" at bounding box center [535, 179] width 74 height 17
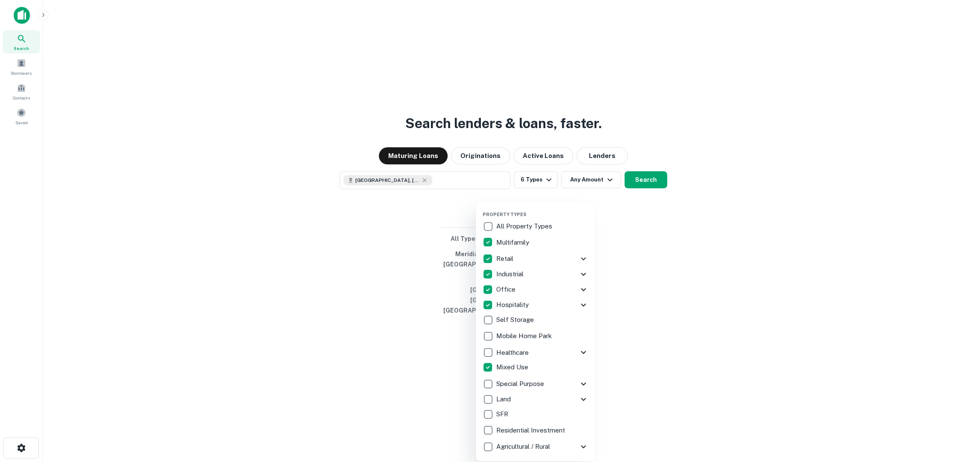
click at [692, 263] on div at bounding box center [486, 231] width 972 height 462
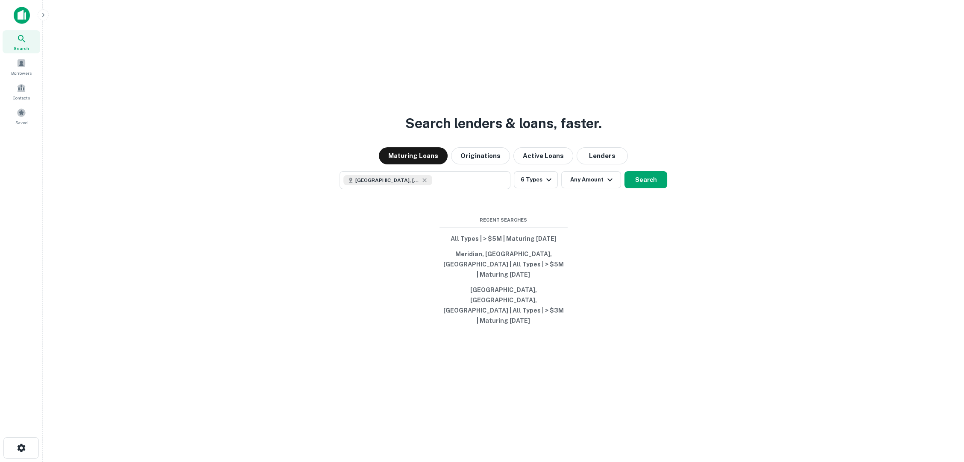
click at [591, 188] on button "Any Amount" at bounding box center [591, 179] width 60 height 17
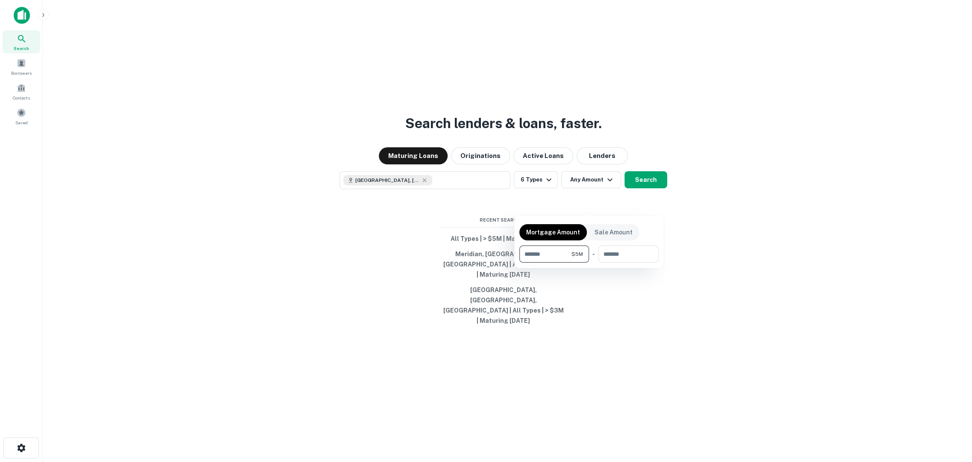
type input "*******"
click at [650, 207] on div at bounding box center [486, 231] width 972 height 462
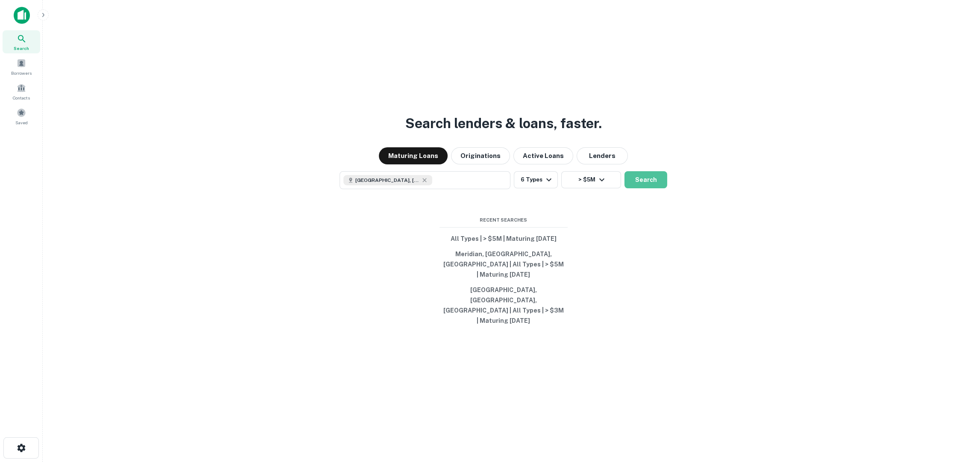
click at [650, 188] on button "Search" at bounding box center [645, 179] width 43 height 17
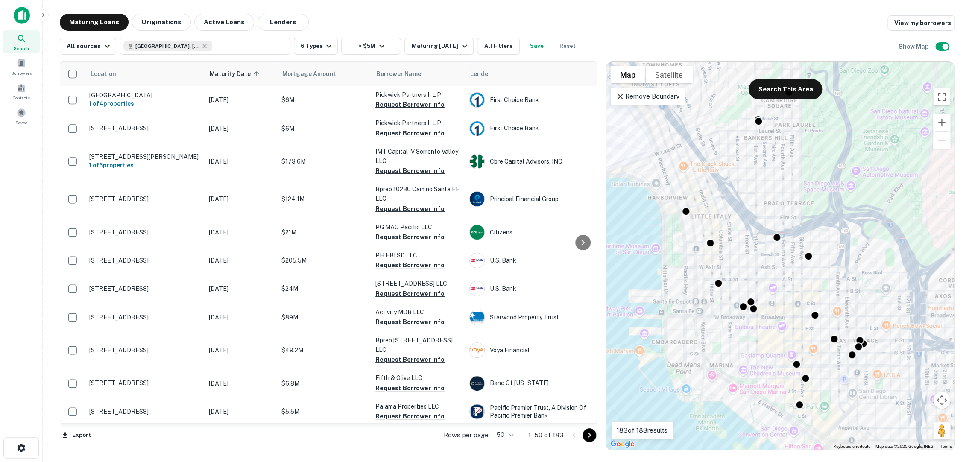
drag, startPoint x: 649, startPoint y: 310, endPoint x: 718, endPoint y: 322, distance: 70.0
click at [718, 322] on div "To activate drag with keyboard, press Alt + Enter. Once in keyboard drag state,…" at bounding box center [780, 256] width 349 height 388
click at [422, 49] on div "Maturing In 1 Year" at bounding box center [440, 46] width 58 height 10
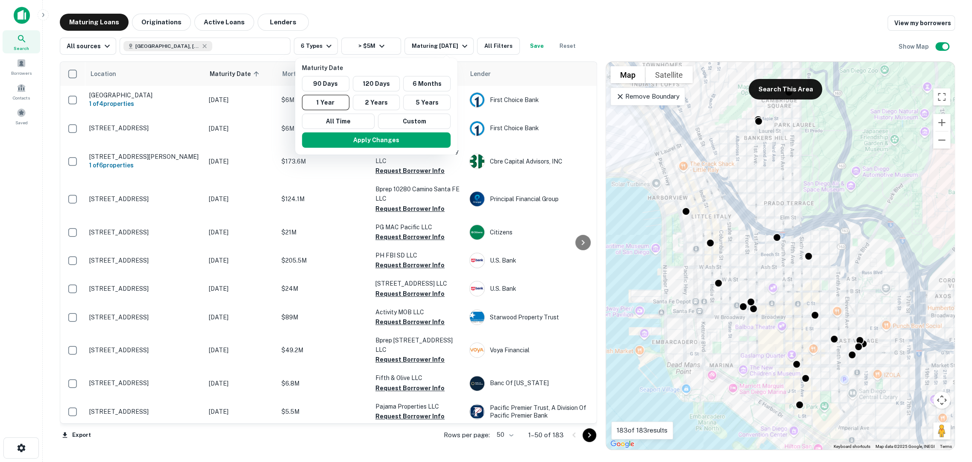
click at [336, 79] on button "90 Days" at bounding box center [325, 83] width 47 height 15
click at [367, 132] on button "Apply Changes" at bounding box center [382, 139] width 149 height 15
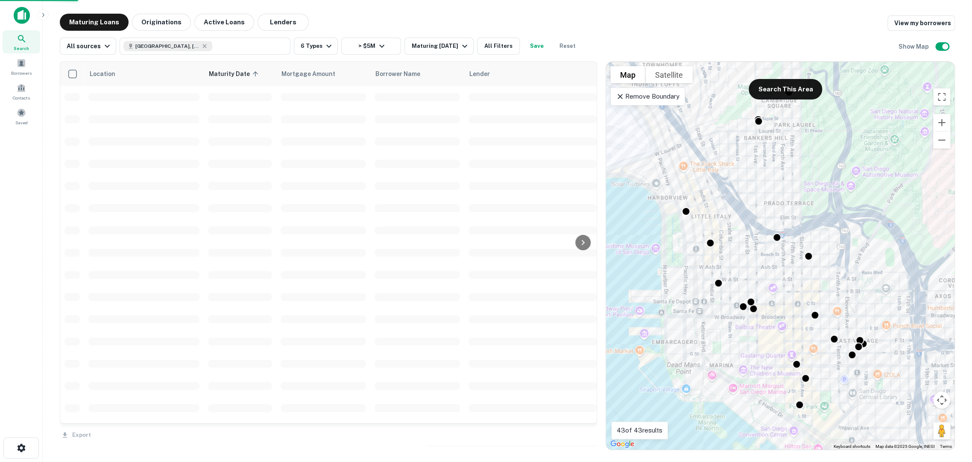
click at [625, 95] on p "Remove Boundary" at bounding box center [648, 96] width 64 height 10
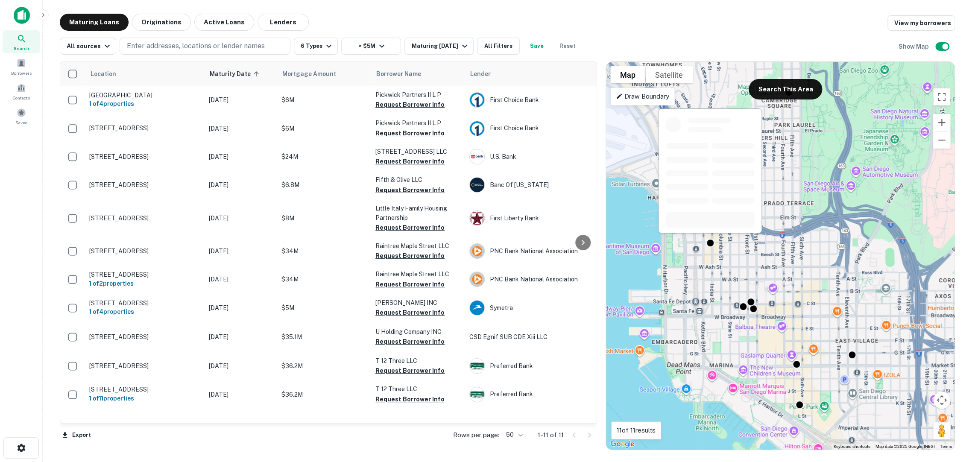
click at [710, 244] on div at bounding box center [710, 243] width 9 height 9
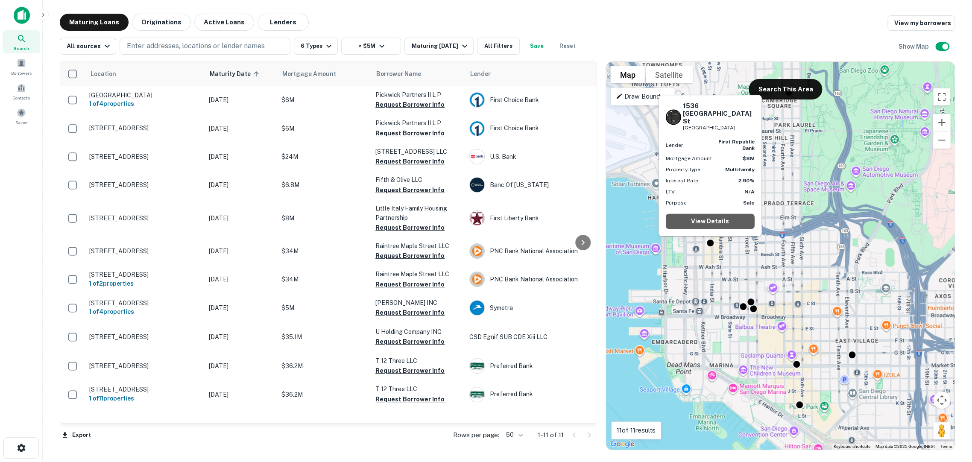
click at [712, 225] on link "View Details" at bounding box center [710, 221] width 89 height 15
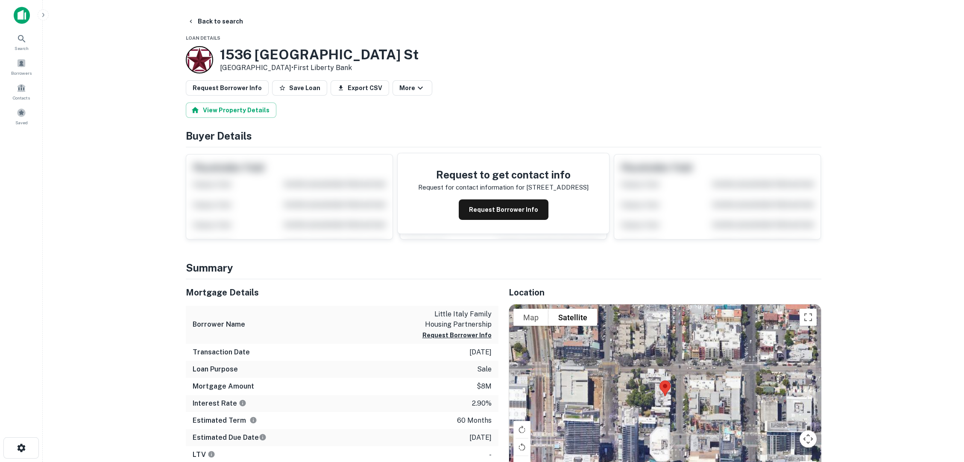
click at [513, 199] on button "Request Borrower Info" at bounding box center [504, 209] width 90 height 21
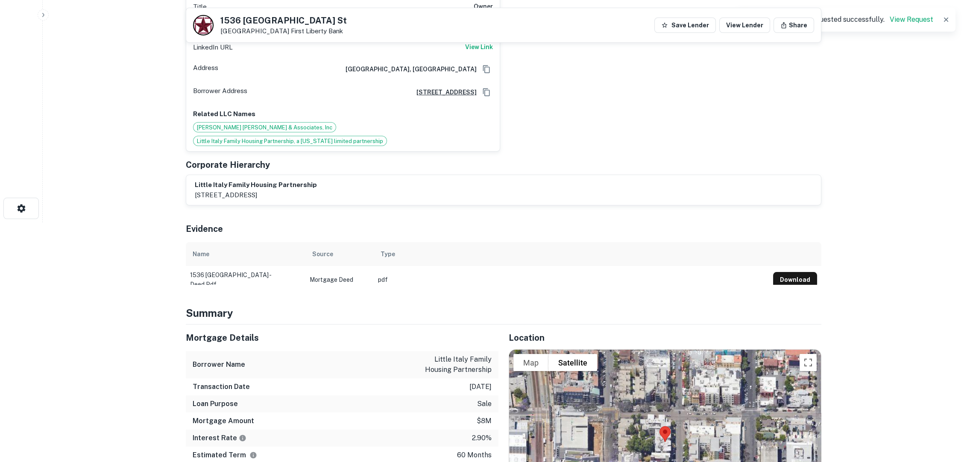
scroll to position [379, 0]
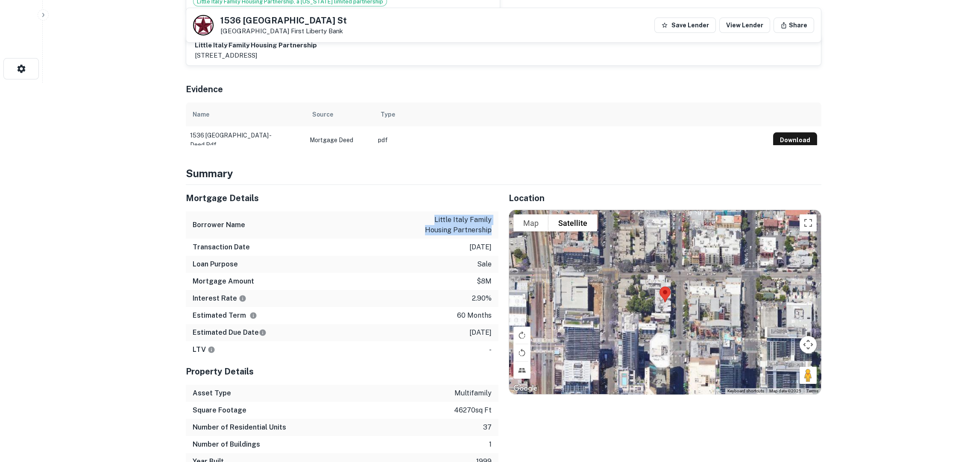
drag, startPoint x: 428, startPoint y: 154, endPoint x: 490, endPoint y: 162, distance: 62.5
click at [490, 215] on p "little italy family housing partnership" at bounding box center [453, 225] width 77 height 21
drag, startPoint x: 272, startPoint y: 19, endPoint x: 203, endPoint y: 18, distance: 68.3
click at [203, 18] on div "1536 India St San Diego, CA 92101 First Liberty Bank" at bounding box center [270, 25] width 154 height 21
copy div "1536 India St"
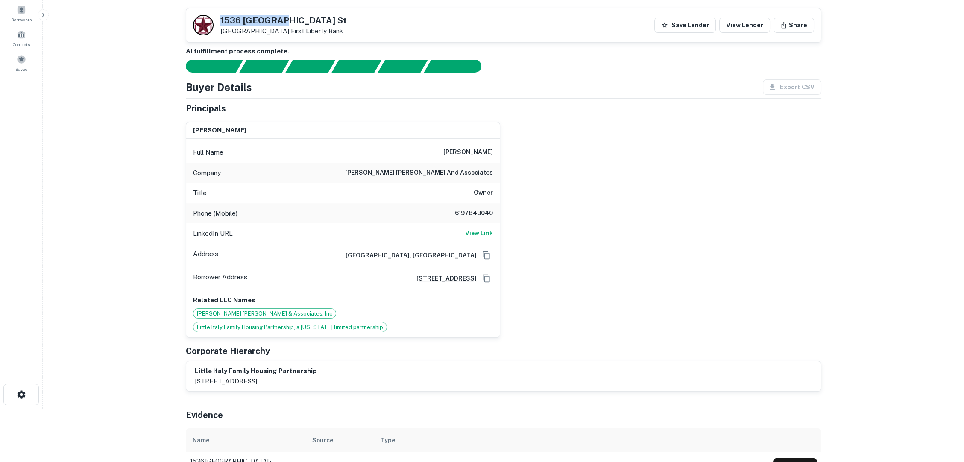
scroll to position [47, 0]
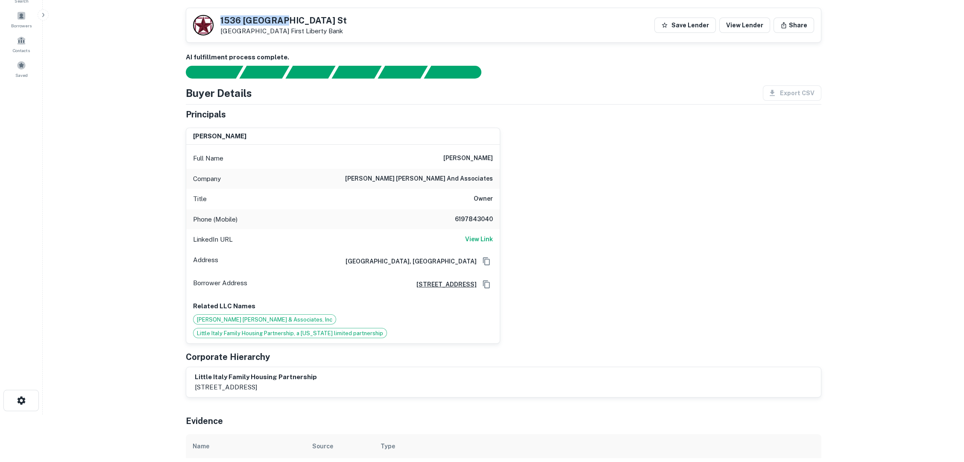
click at [484, 234] on h6 "View Link" at bounding box center [479, 238] width 28 height 9
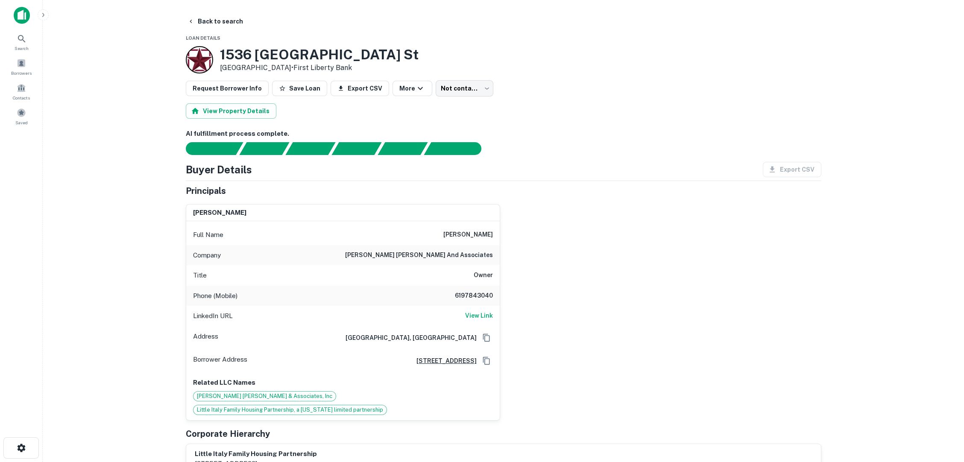
scroll to position [0, 0]
drag, startPoint x: 460, startPoint y: 216, endPoint x: 504, endPoint y: 218, distance: 43.6
click at [504, 218] on div "james barone Full Name james barone Company barone galasso and associates Title…" at bounding box center [500, 308] width 642 height 223
copy h6 "james barone"
click at [202, 16] on button "Back to search" at bounding box center [215, 21] width 62 height 15
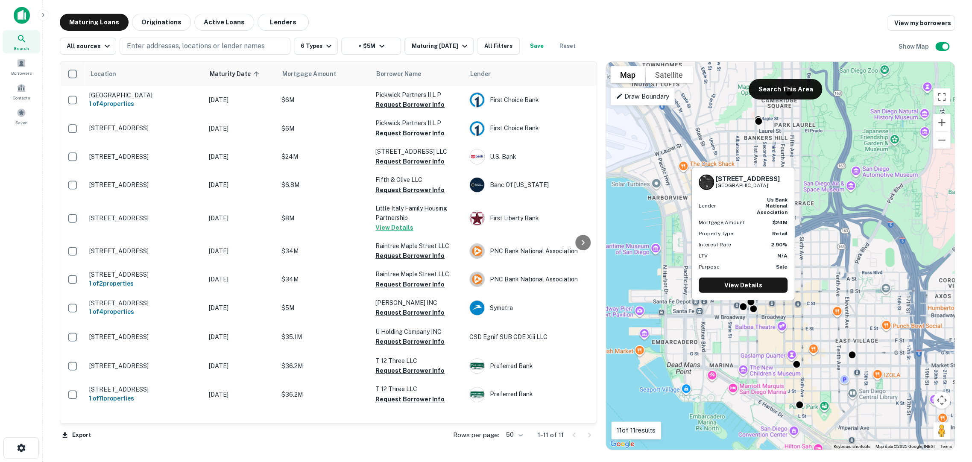
click at [745, 284] on link "View Details" at bounding box center [743, 285] width 89 height 15
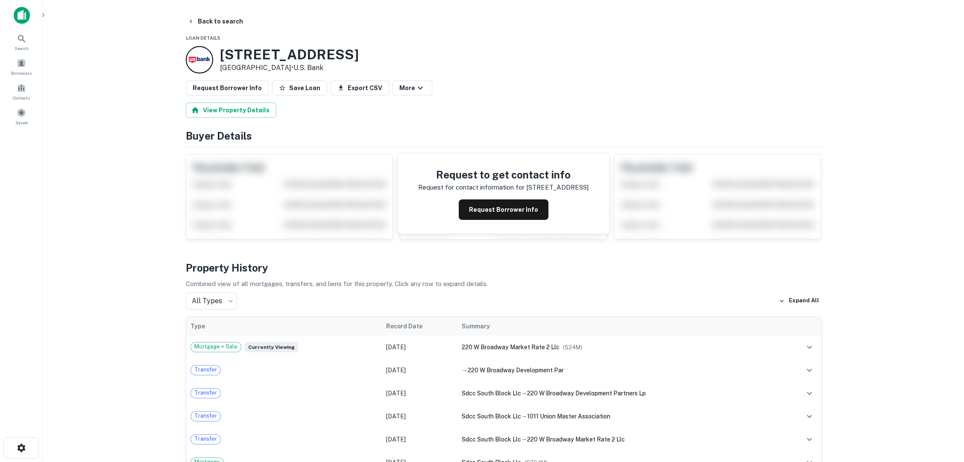
click at [532, 199] on button "Request Borrower Info" at bounding box center [504, 209] width 90 height 21
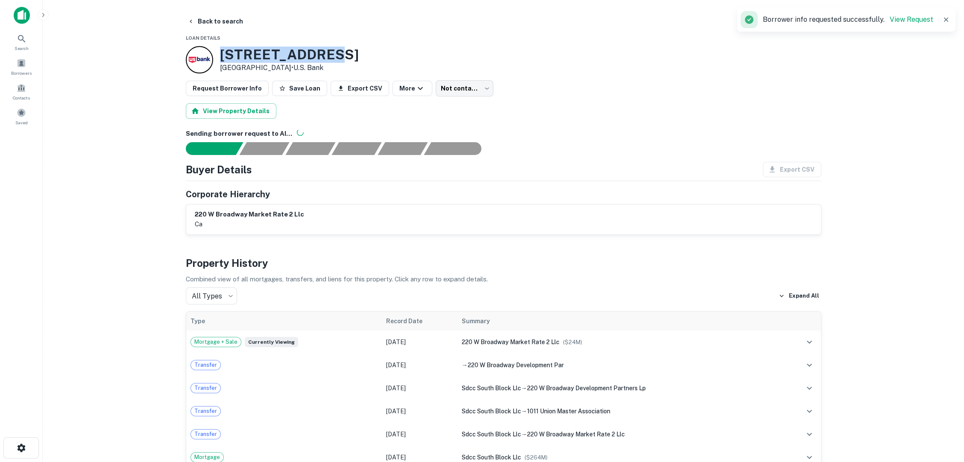
drag, startPoint x: 311, startPoint y: 52, endPoint x: 209, endPoint y: 49, distance: 102.1
click at [209, 49] on div "[STREET_ADDRESS] • U.s. Bank" at bounding box center [504, 59] width 636 height 27
copy div "[STREET_ADDRESS]"
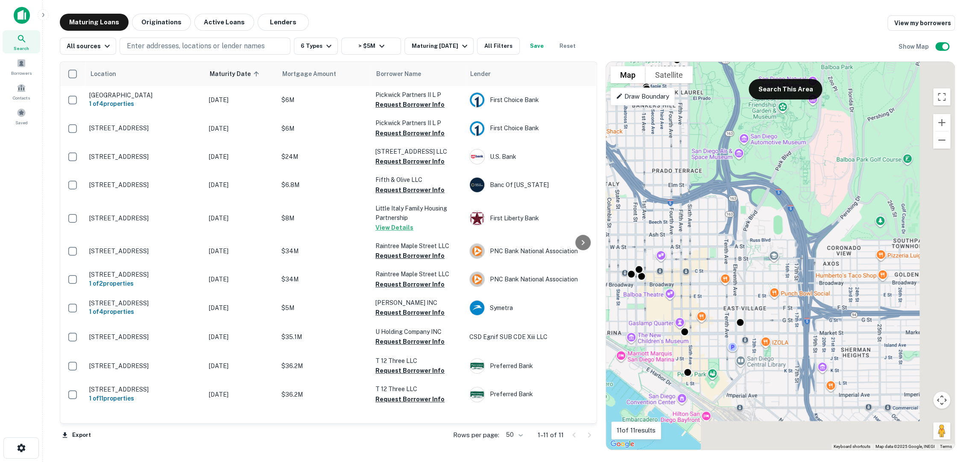
drag, startPoint x: 887, startPoint y: 381, endPoint x: 775, endPoint y: 347, distance: 116.9
click at [776, 347] on div "To activate drag with keyboard, press Alt + Enter. Once in keyboard drag state,…" at bounding box center [780, 256] width 349 height 388
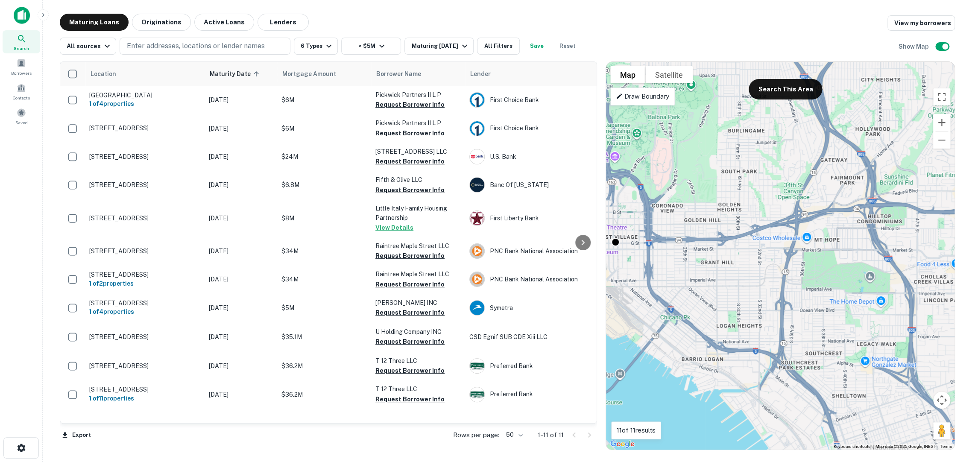
drag, startPoint x: 873, startPoint y: 341, endPoint x: 733, endPoint y: 262, distance: 161.1
click at [733, 262] on div "To activate drag with keyboard, press Alt + Enter. Once in keyboard drag state,…" at bounding box center [780, 256] width 349 height 388
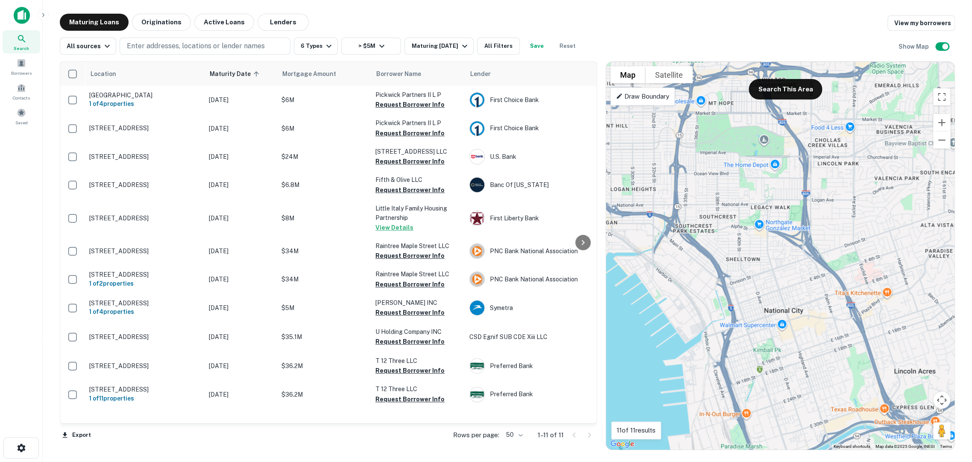
drag, startPoint x: 797, startPoint y: 367, endPoint x: 687, endPoint y: 226, distance: 178.7
click at [687, 226] on div "To activate drag with keyboard, press Alt + Enter. Once in keyboard drag state,…" at bounding box center [780, 256] width 349 height 388
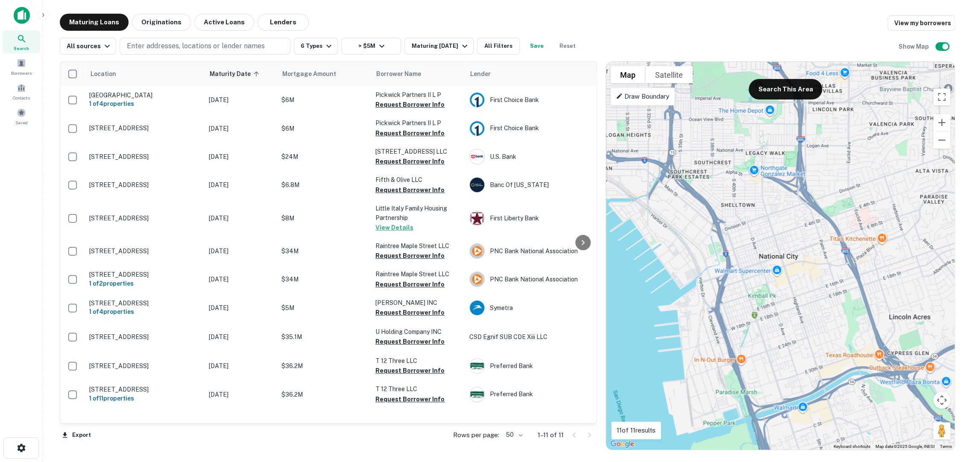
drag, startPoint x: 821, startPoint y: 376, endPoint x: 815, endPoint y: 322, distance: 54.5
click at [815, 322] on div "To activate drag with keyboard, press Alt + Enter. Once in keyboard drag state,…" at bounding box center [780, 256] width 349 height 388
click at [777, 82] on button "Search This Area" at bounding box center [785, 89] width 73 height 21
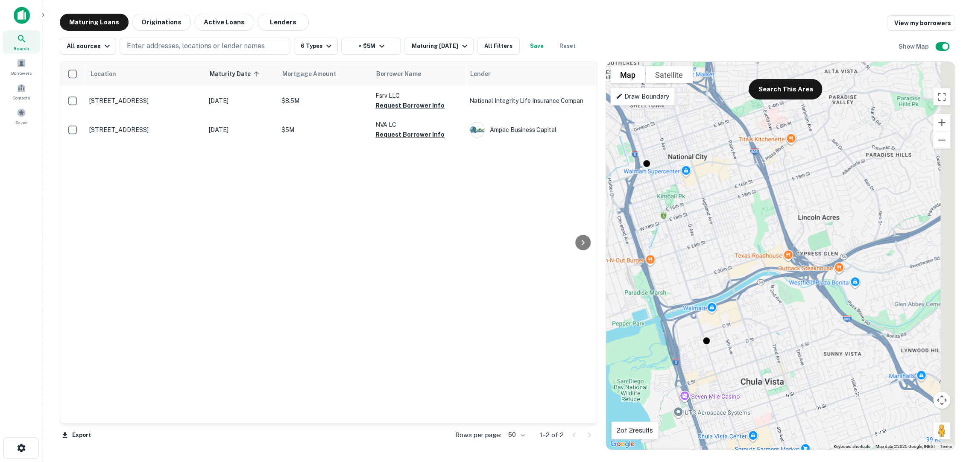
drag, startPoint x: 878, startPoint y: 354, endPoint x: 779, endPoint y: 229, distance: 159.4
click at [779, 229] on div "To activate drag with keyboard, press Alt + Enter. Once in keyboard drag state,…" at bounding box center [780, 256] width 349 height 388
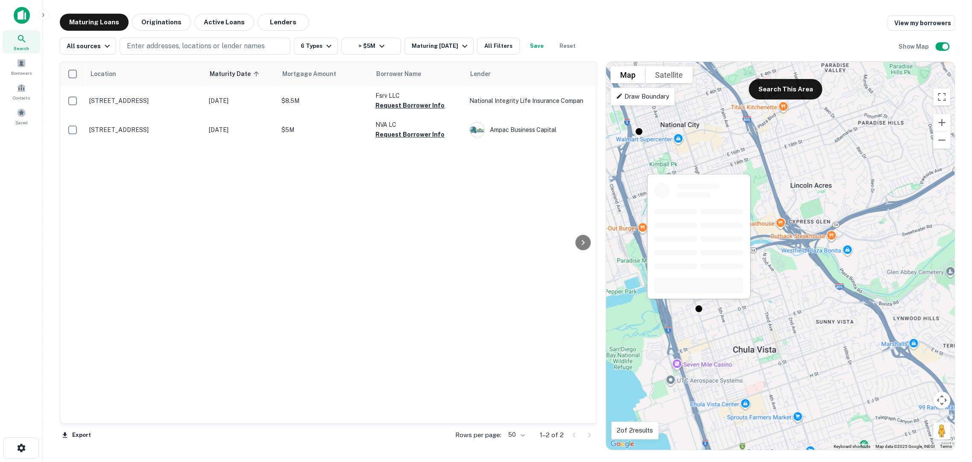
click at [699, 307] on div at bounding box center [699, 309] width 9 height 9
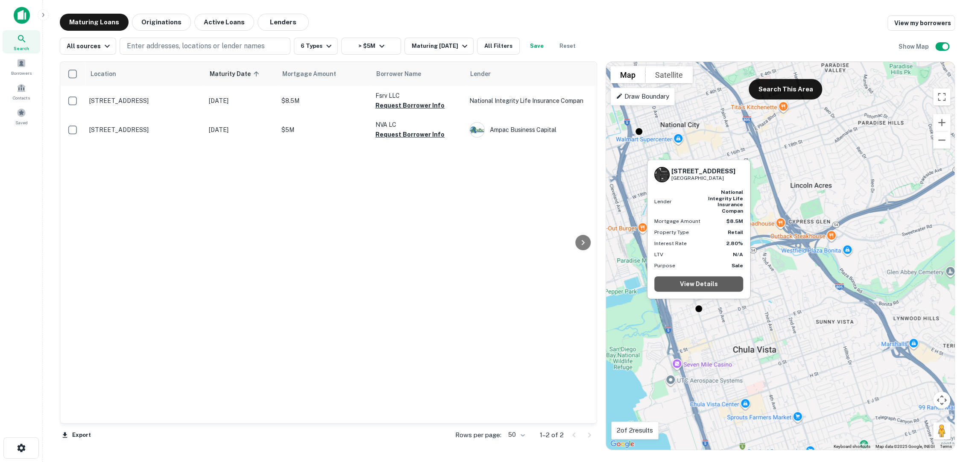
click at [700, 284] on link "View Details" at bounding box center [698, 283] width 89 height 15
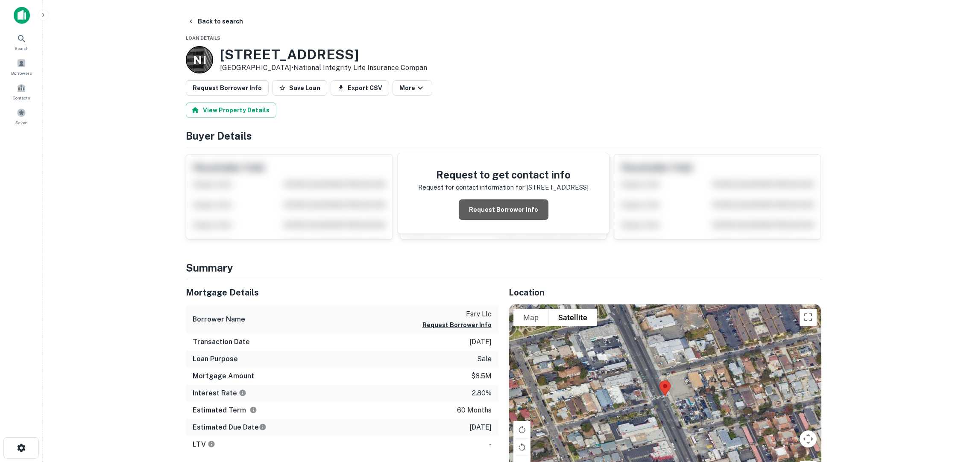
click at [531, 199] on button "Request Borrower Info" at bounding box center [504, 209] width 90 height 21
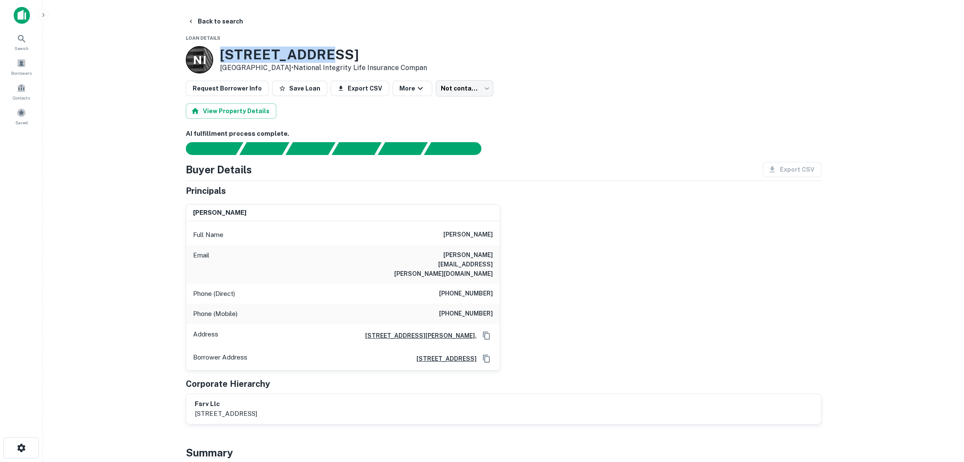
drag, startPoint x: 302, startPoint y: 49, endPoint x: 220, endPoint y: 52, distance: 82.5
click at [220, 52] on h3 "[STREET_ADDRESS]" at bounding box center [323, 55] width 207 height 16
copy h3 "[STREET_ADDRESS]"
